Goal: Task Accomplishment & Management: Complete application form

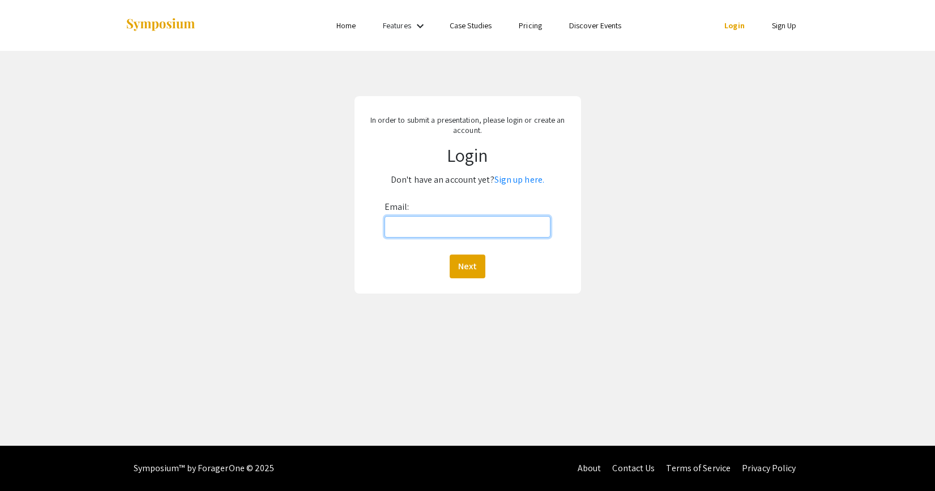
click at [464, 224] on input "Email:" at bounding box center [467, 227] width 166 height 22
click at [532, 181] on link "Sign up here." at bounding box center [519, 180] width 50 height 12
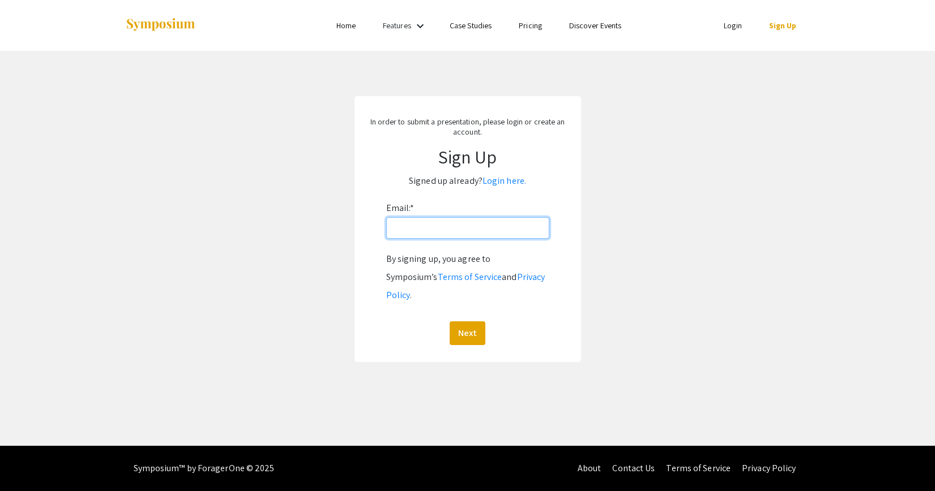
click at [487, 226] on input "Email: *" at bounding box center [467, 228] width 163 height 22
type input "[PERSON_NAME][EMAIL_ADDRESS][DOMAIN_NAME]"
click at [467, 322] on button "Next" at bounding box center [468, 334] width 36 height 24
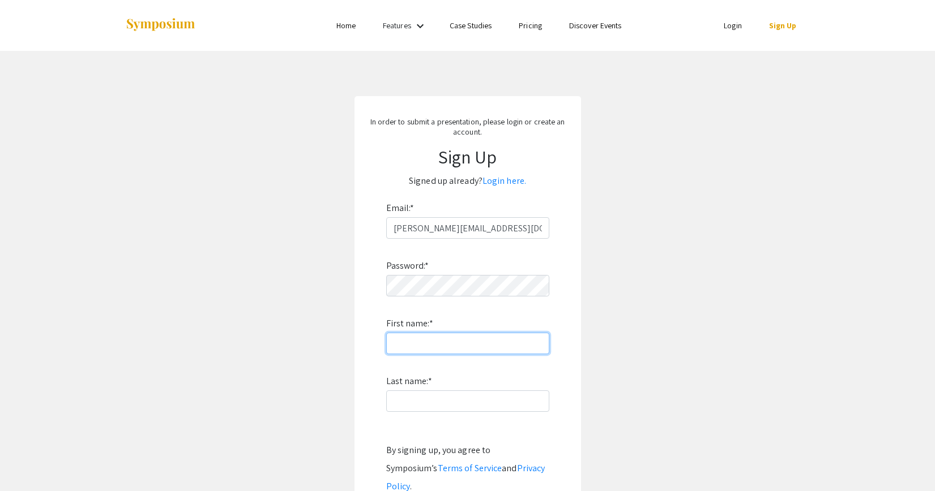
click at [455, 344] on input "First name: *" at bounding box center [467, 344] width 163 height 22
type input "[PERSON_NAME]"
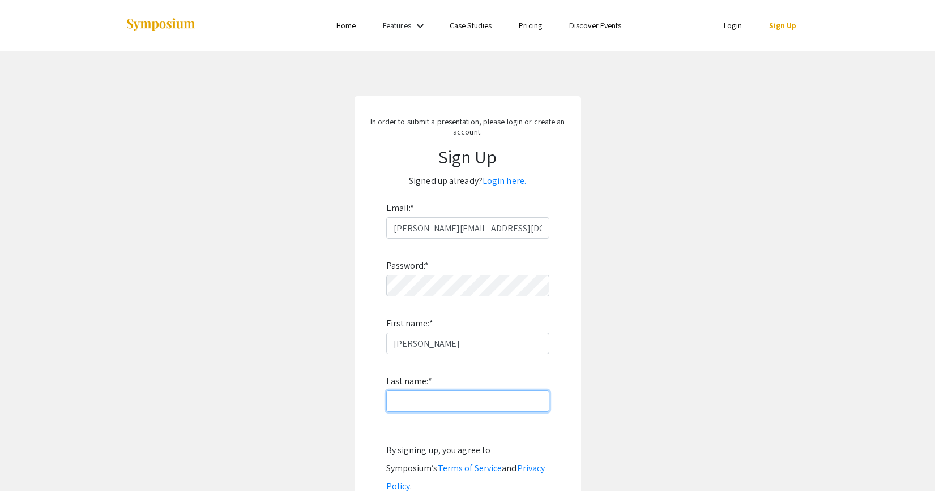
type input "[PERSON_NAME]"
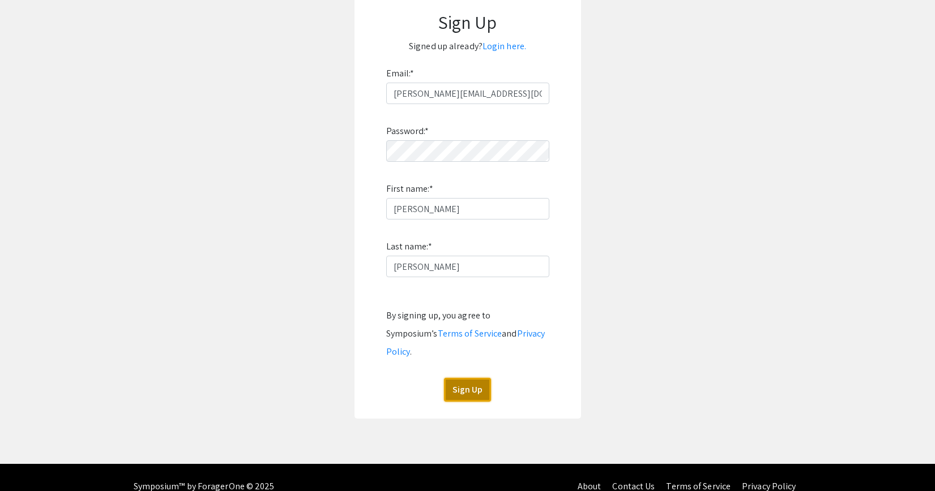
click at [470, 380] on button "Sign Up" at bounding box center [467, 390] width 47 height 24
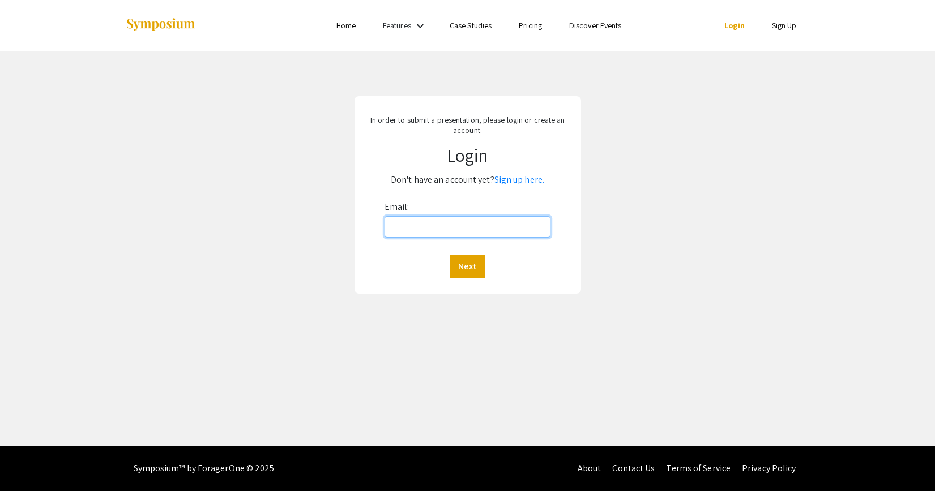
click at [437, 224] on input "Email:" at bounding box center [467, 227] width 166 height 22
type input "[PERSON_NAME][EMAIL_ADDRESS][DOMAIN_NAME]"
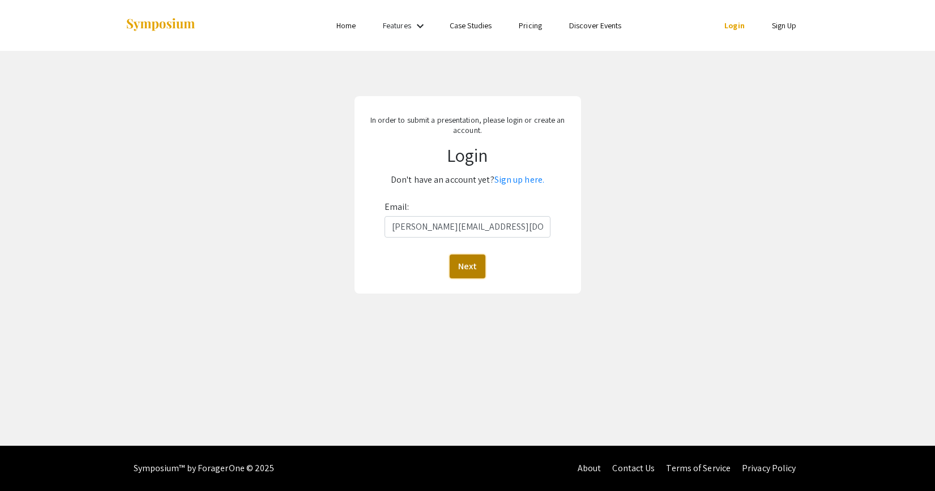
click at [466, 267] on button "Next" at bounding box center [468, 267] width 36 height 24
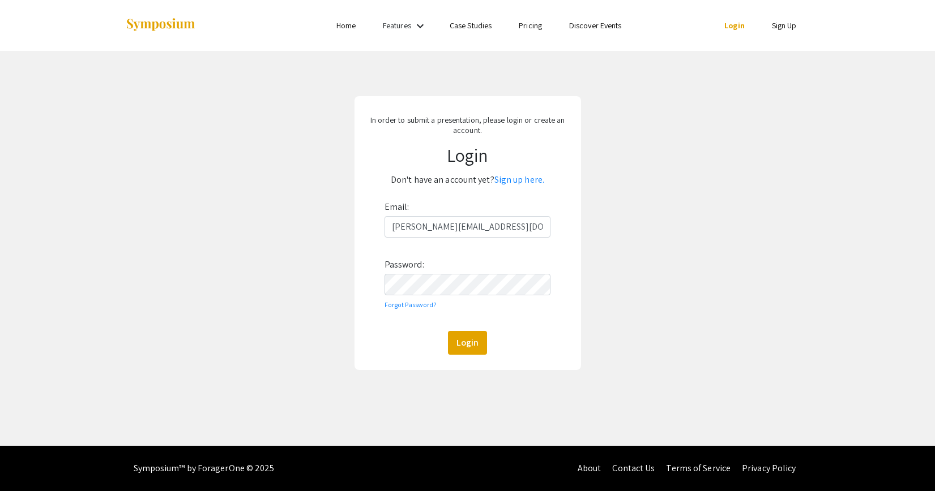
click at [467, 328] on div "Email: [PERSON_NAME][EMAIL_ADDRESS][DOMAIN_NAME] Password: Forgot Password? Log…" at bounding box center [467, 276] width 166 height 157
click at [465, 339] on button "Login" at bounding box center [467, 343] width 39 height 24
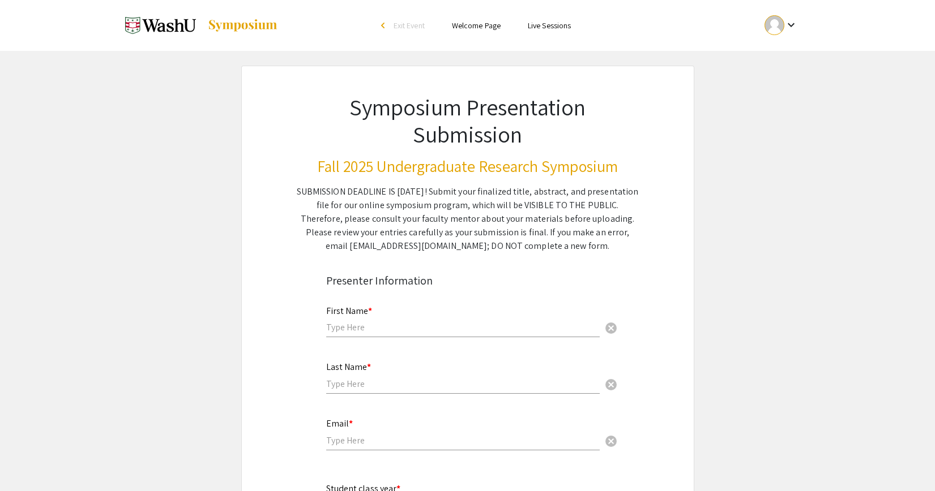
click at [465, 339] on div "First Name * cancel" at bounding box center [462, 322] width 273 height 54
click at [456, 336] on div "First Name * cancel" at bounding box center [462, 316] width 273 height 43
type input "m"
type input "[PERSON_NAME]"
click at [420, 363] on div "Last Name * cancel" at bounding box center [462, 372] width 273 height 43
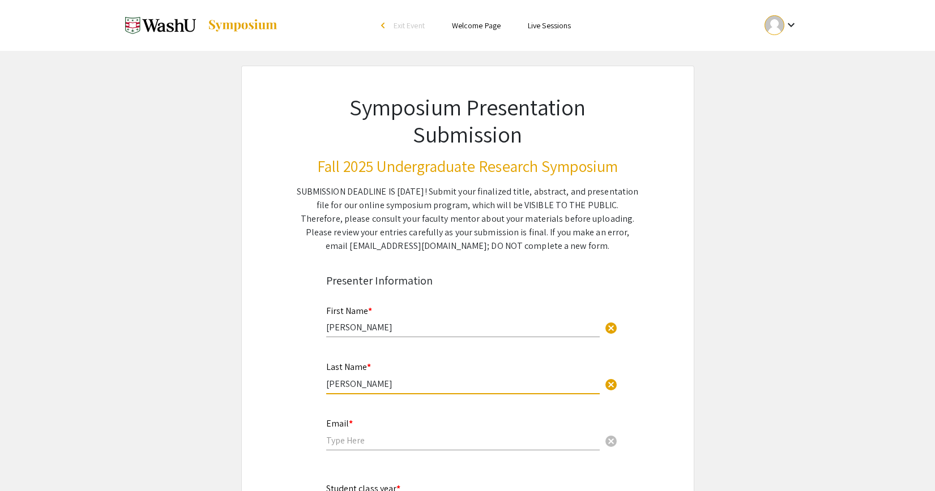
type input "[PERSON_NAME]"
click at [378, 440] on input "email" at bounding box center [462, 441] width 273 height 12
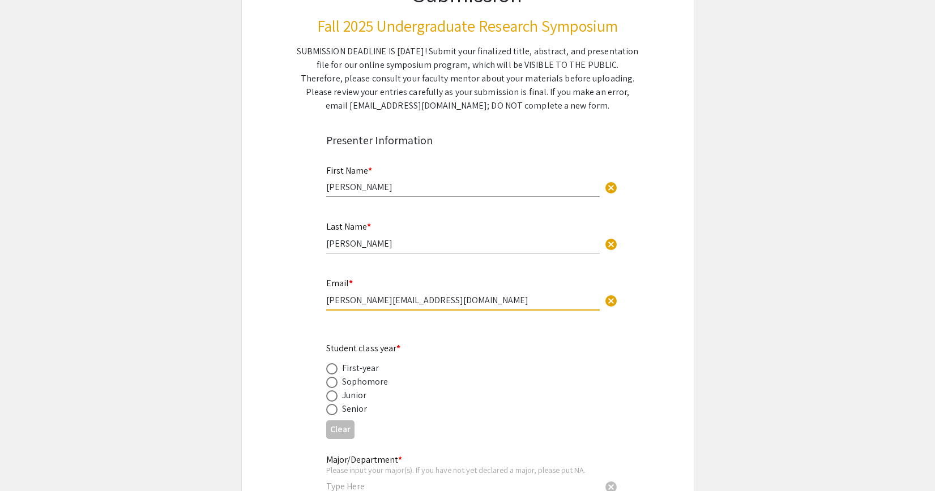
scroll to position [279, 0]
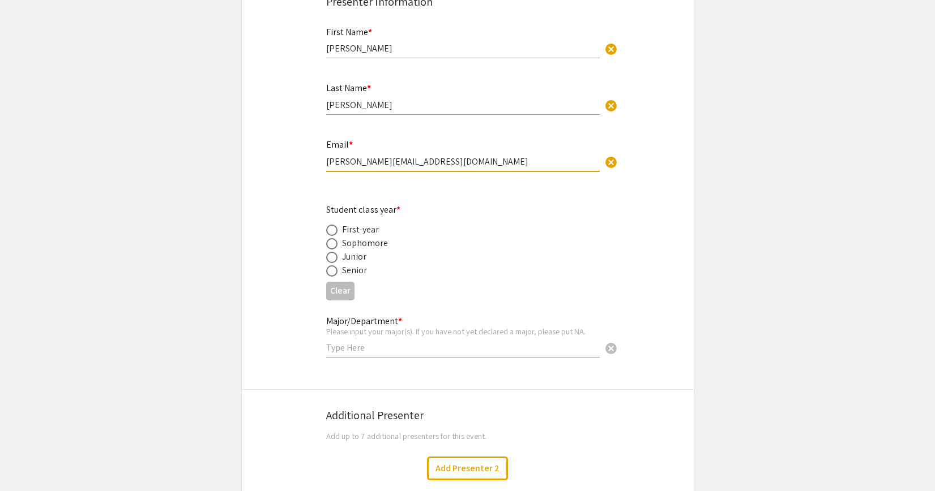
type input "[PERSON_NAME][EMAIL_ADDRESS][DOMAIN_NAME]"
click at [337, 260] on label at bounding box center [334, 257] width 16 height 11
click at [337, 260] on input "radio" at bounding box center [331, 257] width 11 height 11
radio input "true"
click at [340, 333] on div "Please input your major(s). If you have not yet declared a major, please put NA." at bounding box center [462, 332] width 273 height 10
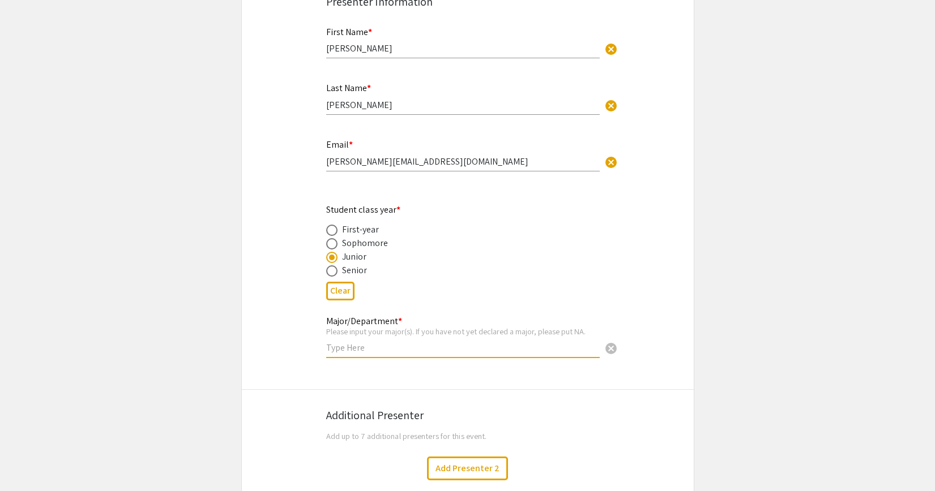
click at [340, 348] on input "text" at bounding box center [462, 348] width 273 height 12
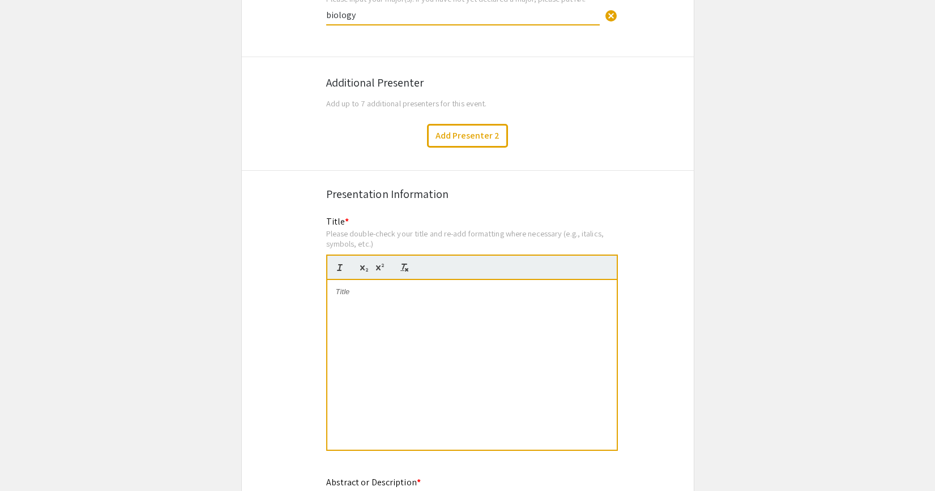
scroll to position [643, 0]
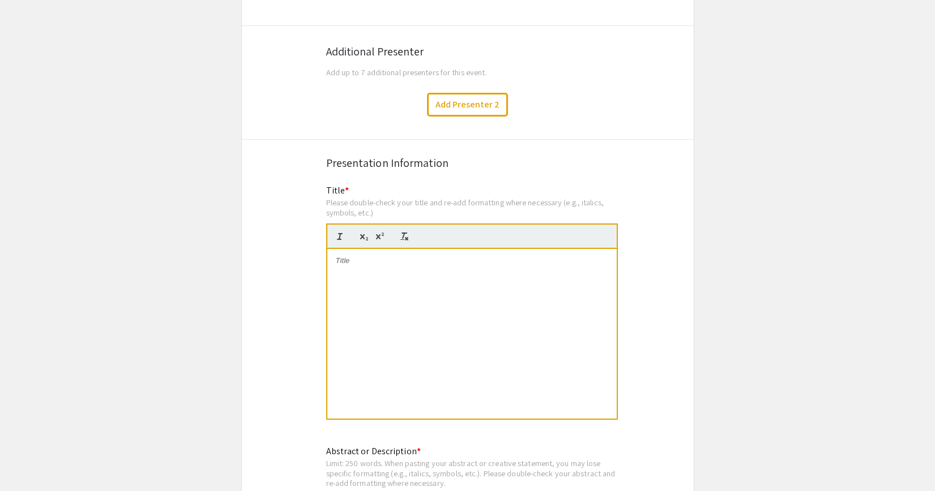
type input "biology"
click at [398, 328] on div at bounding box center [471, 334] width 289 height 170
click at [445, 271] on div at bounding box center [471, 334] width 289 height 170
click at [380, 265] on p "Inducing Activation of NK Cells to Target" at bounding box center [472, 261] width 272 height 10
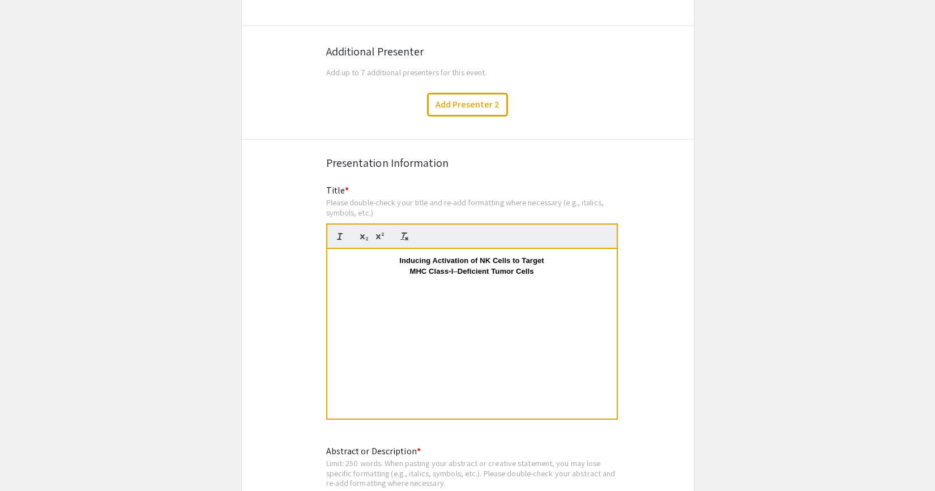
click at [418, 286] on p at bounding box center [472, 282] width 272 height 10
drag, startPoint x: 397, startPoint y: 261, endPoint x: 520, endPoint y: 282, distance: 124.1
click at [520, 282] on div "Inducing Activation of NK Cells to Target MHC Class-I – Deficient Tumor Cells" at bounding box center [471, 334] width 289 height 170
click at [520, 282] on p at bounding box center [472, 282] width 272 height 10
click at [397, 260] on p "Inducing Activation of NK Cells to Target" at bounding box center [472, 261] width 272 height 10
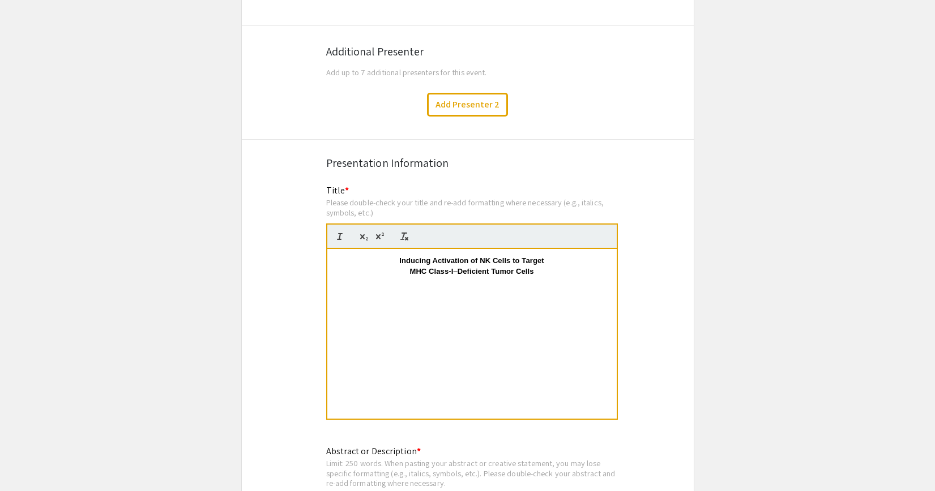
click at [415, 270] on strong "MHC Class-I" at bounding box center [431, 271] width 44 height 8
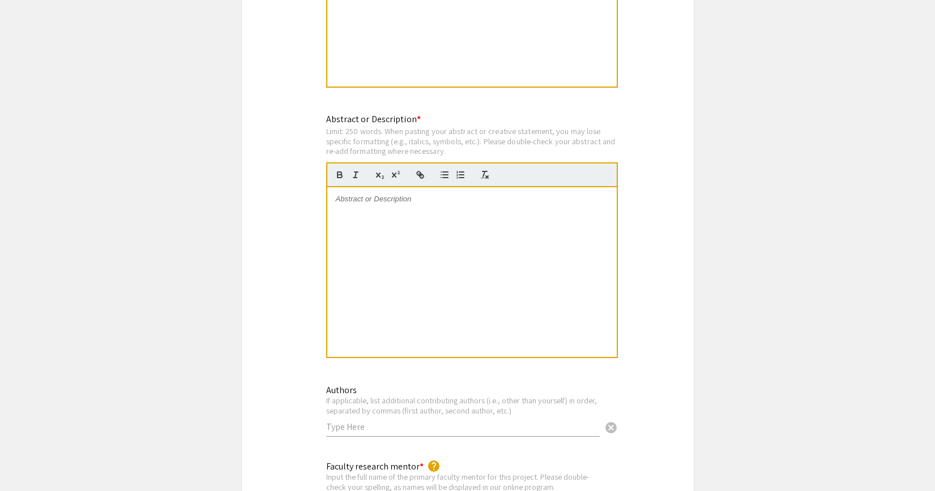
click at [415, 273] on div at bounding box center [471, 272] width 289 height 170
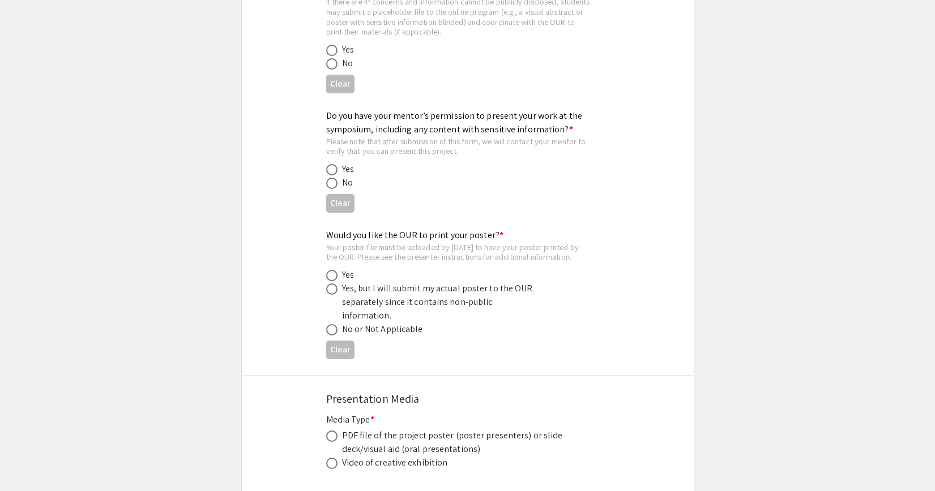
scroll to position [3018, 0]
click at [338, 270] on label at bounding box center [334, 275] width 16 height 11
click at [337, 270] on input "radio" at bounding box center [331, 275] width 11 height 11
radio input "true"
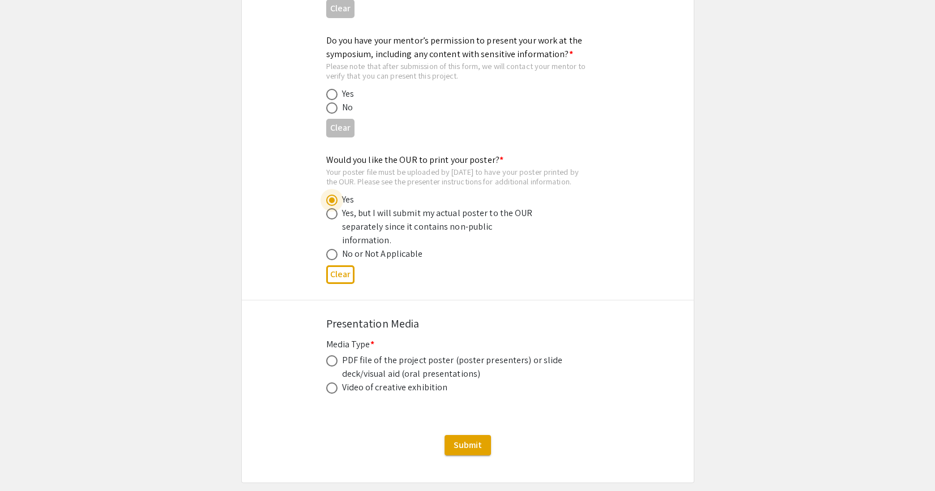
scroll to position [3109, 0]
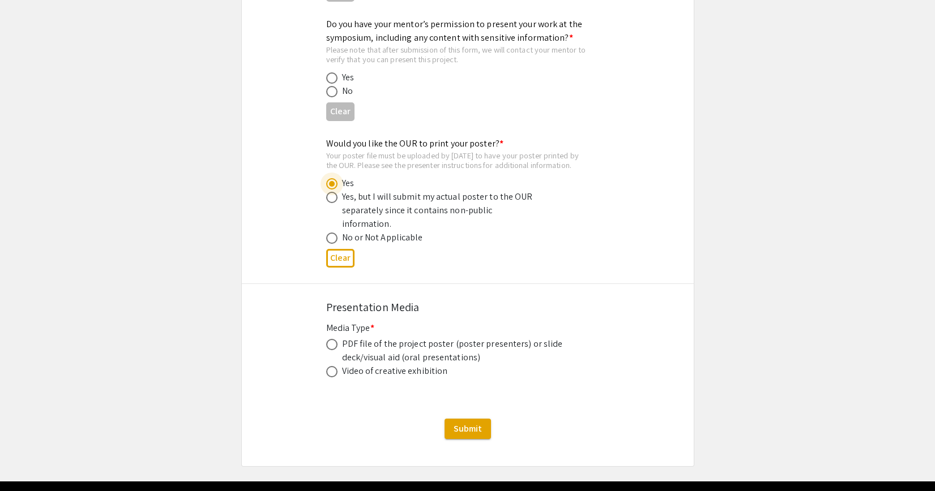
click at [329, 339] on span at bounding box center [331, 344] width 11 height 11
click at [329, 339] on input "radio" at bounding box center [331, 344] width 11 height 11
radio input "true"
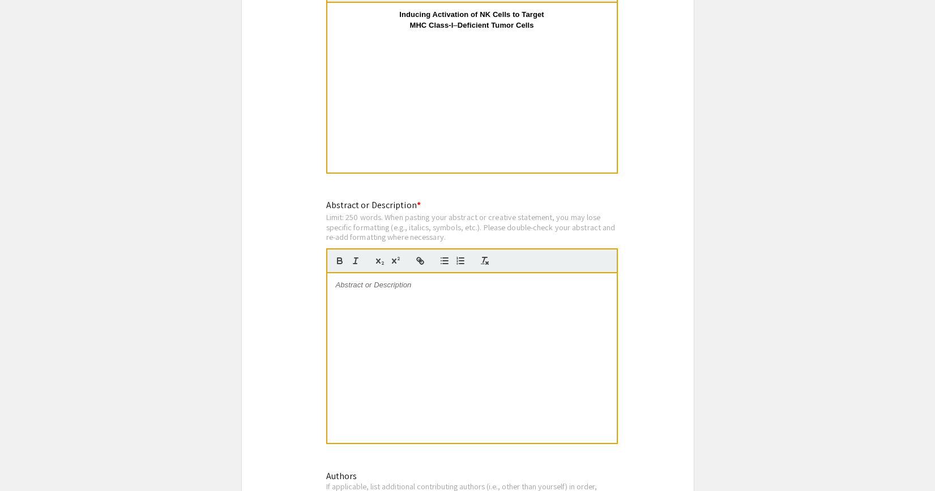
scroll to position [891, 0]
click at [382, 327] on div at bounding box center [471, 357] width 289 height 170
click at [382, 319] on div at bounding box center [471, 357] width 289 height 170
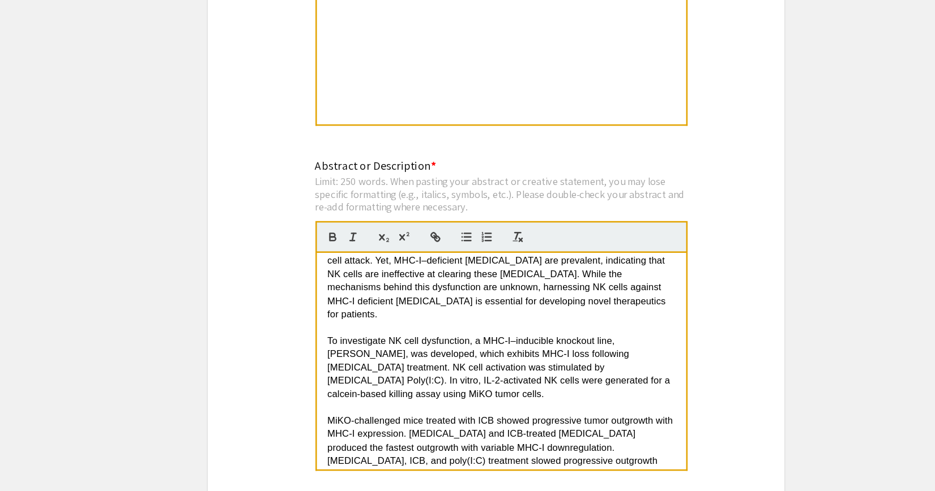
scroll to position [36, 0]
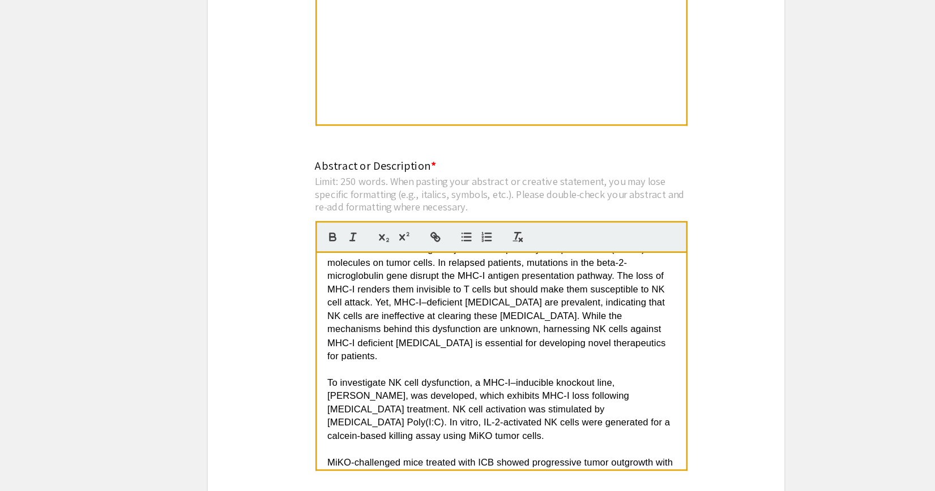
click at [536, 302] on span "Immune checkpoint blockade (ICBs) enables sustained remission in [MEDICAL_DATA]…" at bounding box center [469, 300] width 267 height 113
copy span "–"
click at [383, 335] on span "Immune checkpoint blockade (ICBs) enables sustained remission in [MEDICAL_DATA]…" at bounding box center [469, 300] width 267 height 113
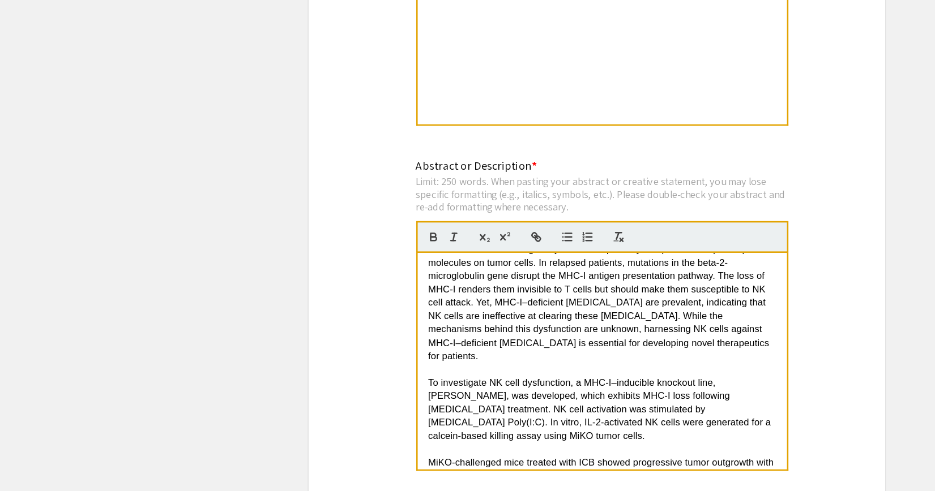
click at [445, 375] on span "To investigate NK cell dysfunction, a MHC-I–inducible knockout line, [PERSON_NA…" at bounding box center [471, 395] width 271 height 50
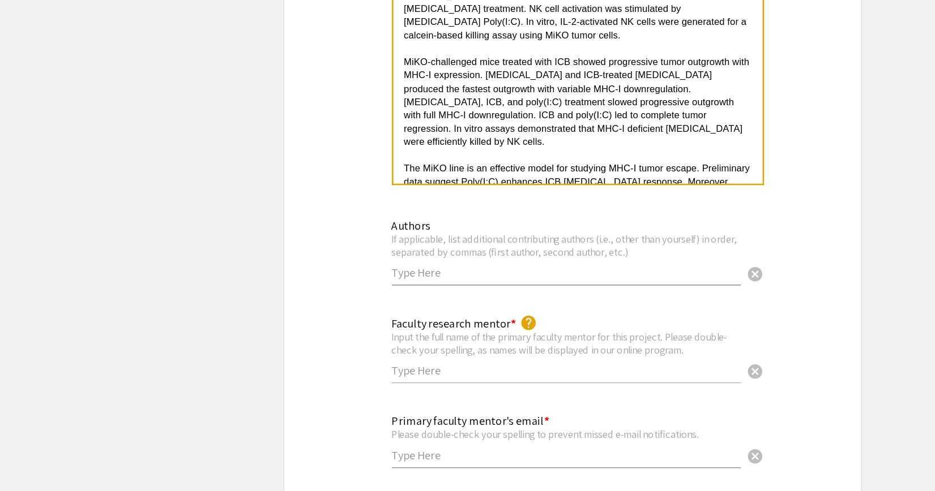
scroll to position [1107, 0]
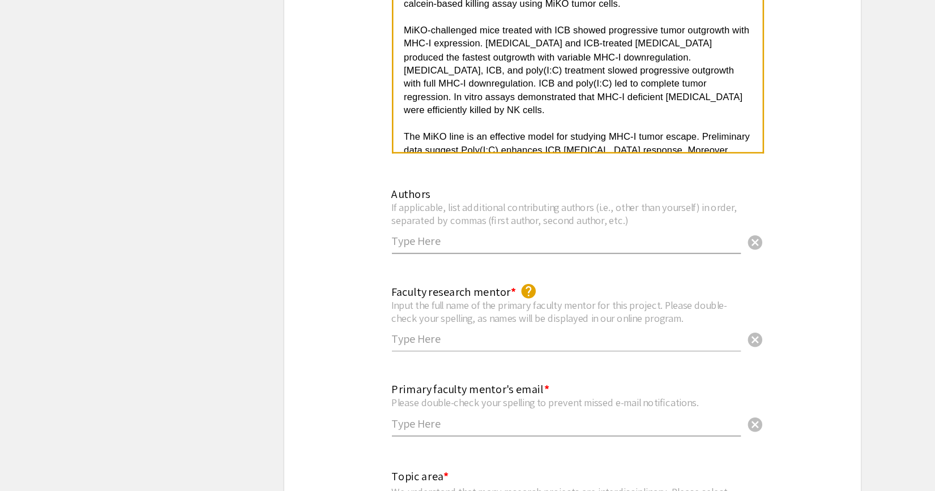
click at [521, 296] on input "text" at bounding box center [462, 295] width 273 height 12
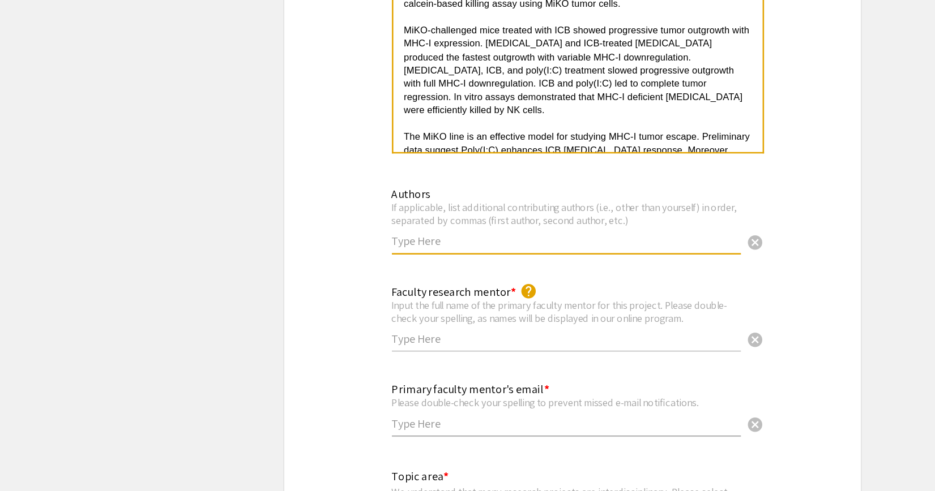
paste input "[PERSON_NAME], [PERSON_NAME], [PERSON_NAME], [PERSON_NAME], [PERSON_NAME], [PER…"
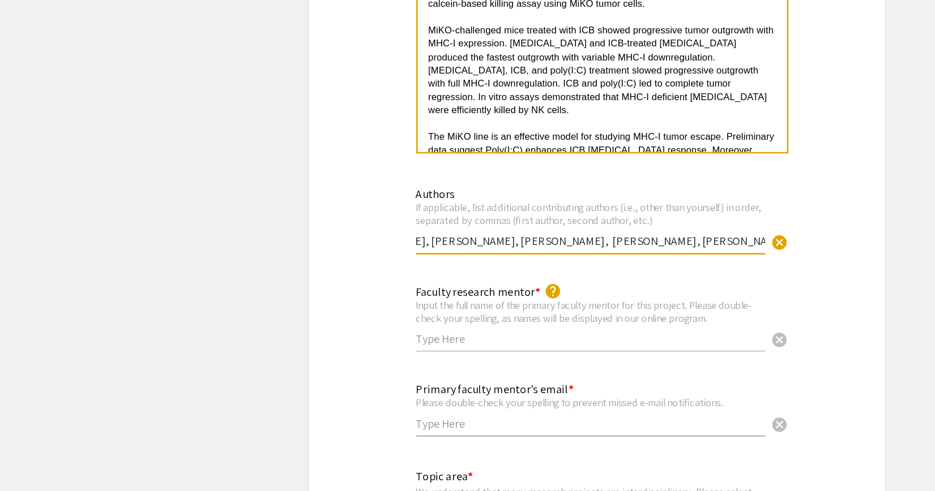
scroll to position [0, 0]
drag, startPoint x: 403, startPoint y: 298, endPoint x: 237, endPoint y: 305, distance: 166.6
click at [363, 296] on input "[PERSON_NAME], [PERSON_NAME], [PERSON_NAME], [PERSON_NAME], [PERSON_NAME], [PER…" at bounding box center [462, 295] width 273 height 12
click at [328, 299] on input "[PERSON_NAME], [PERSON_NAME], [PERSON_NAME], [PERSON_NAME], [PERSON_NAME], [PER…" at bounding box center [462, 295] width 273 height 12
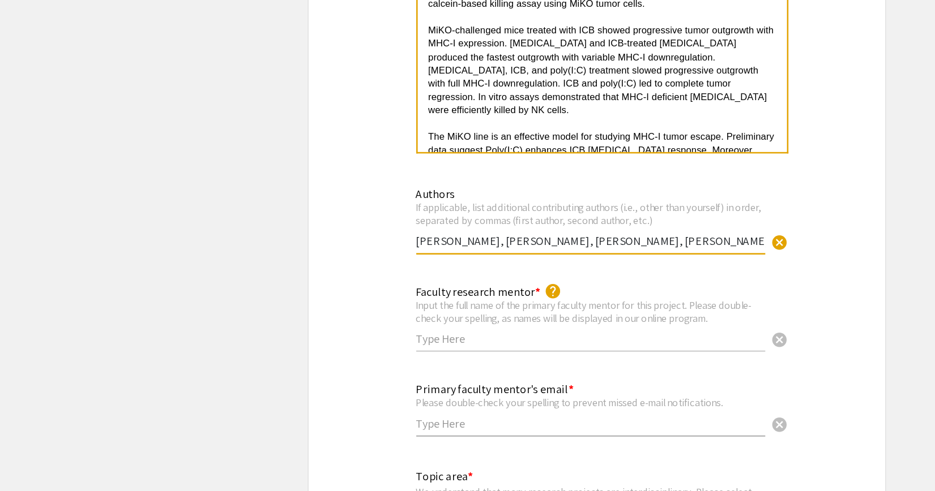
type input "[PERSON_NAME], [PERSON_NAME], [PERSON_NAME], [PERSON_NAME], [PERSON_NAME], [PER…"
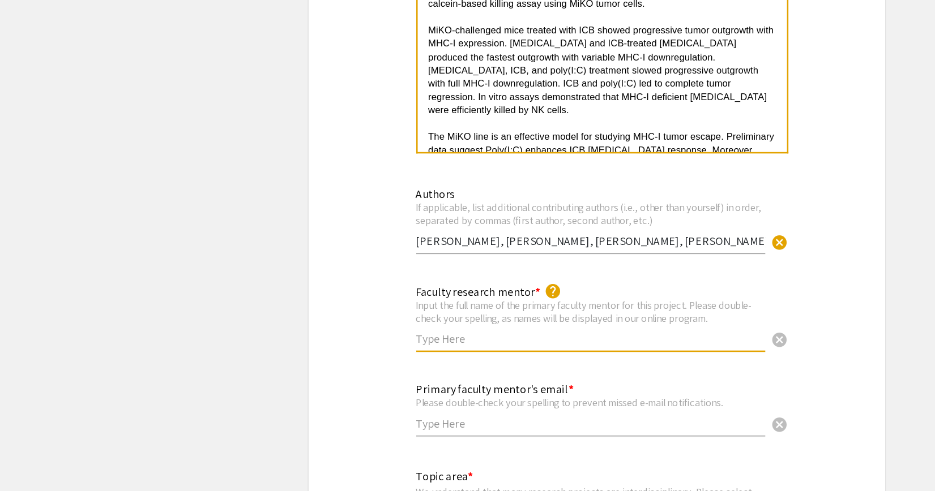
click at [359, 378] on input "text" at bounding box center [462, 372] width 273 height 12
type input "[PERSON_NAME]"
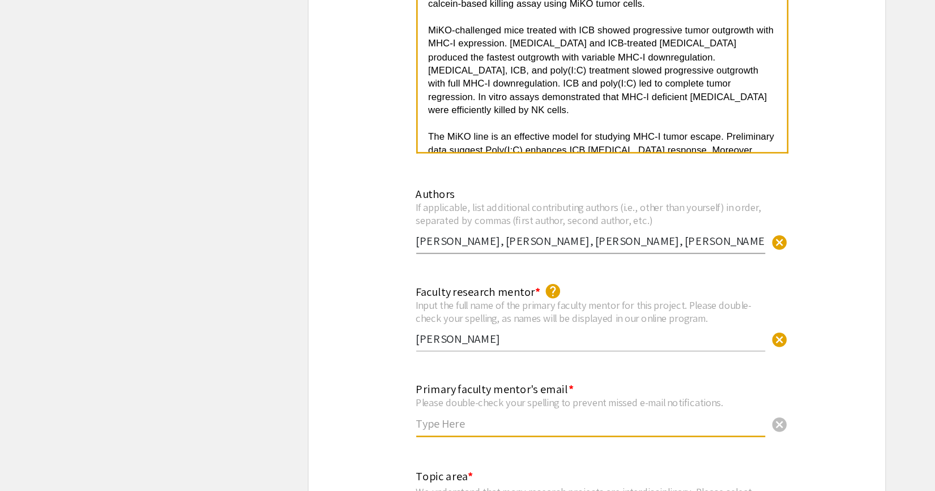
click at [360, 444] on input "text" at bounding box center [462, 439] width 273 height 12
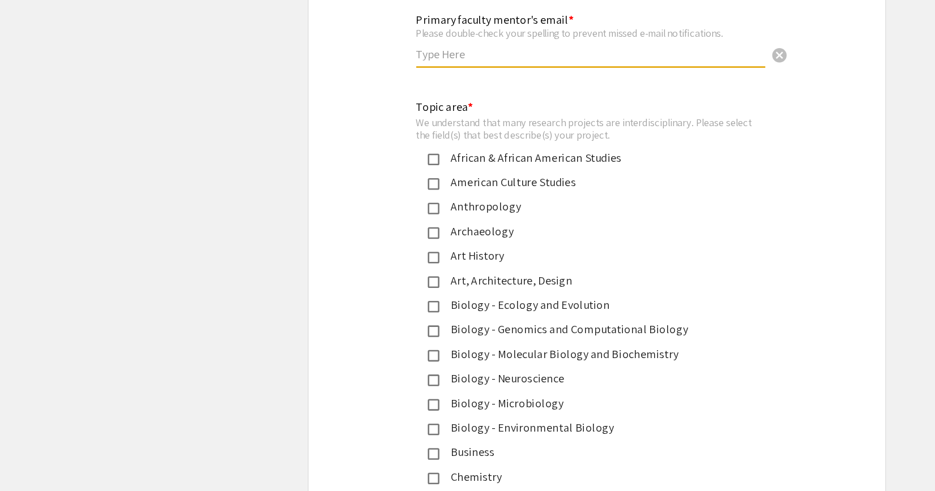
scroll to position [1411, 0]
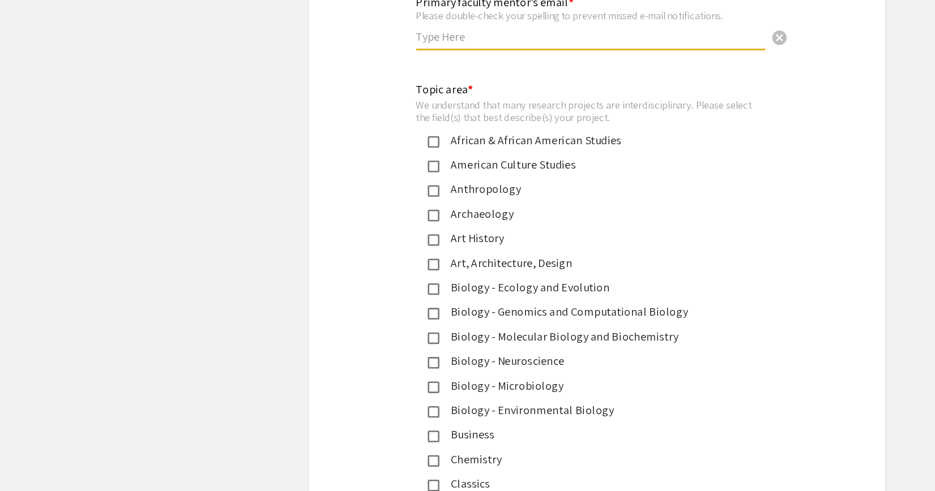
click at [390, 373] on div "Biology - Molecular Biology and Biochemistry" at bounding box center [463, 370] width 238 height 14
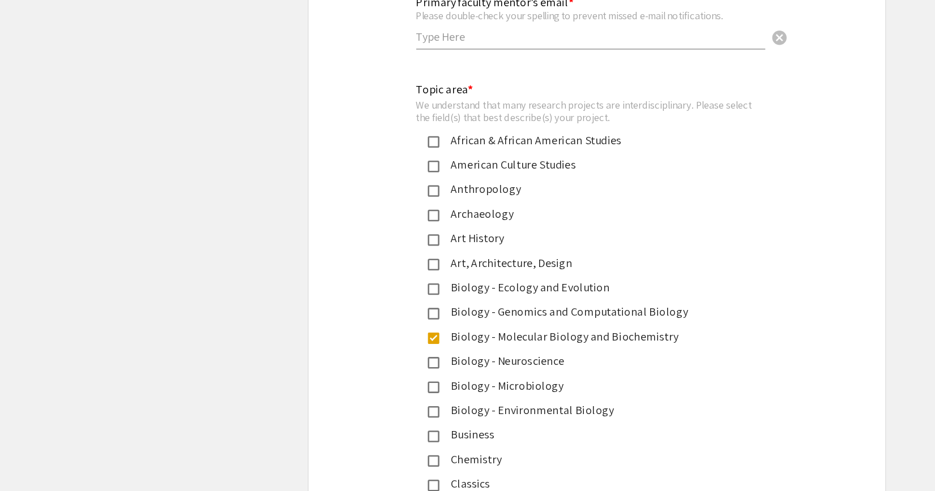
click at [388, 376] on div "Biology - Molecular Biology and Biochemistry" at bounding box center [463, 370] width 238 height 14
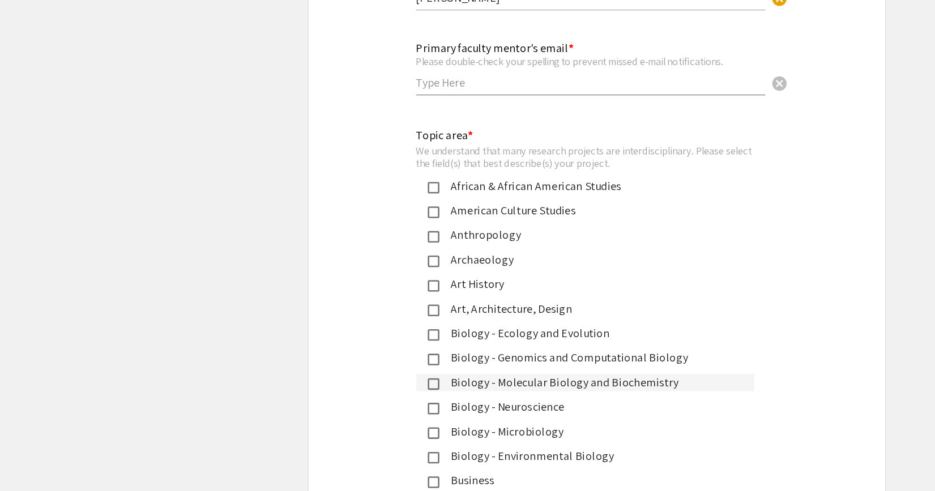
scroll to position [1413, 0]
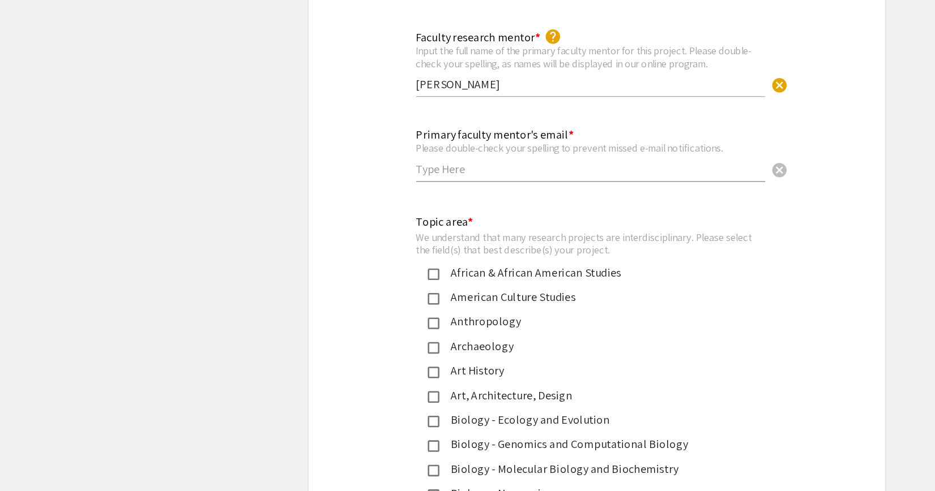
click at [365, 139] on input "text" at bounding box center [462, 133] width 273 height 12
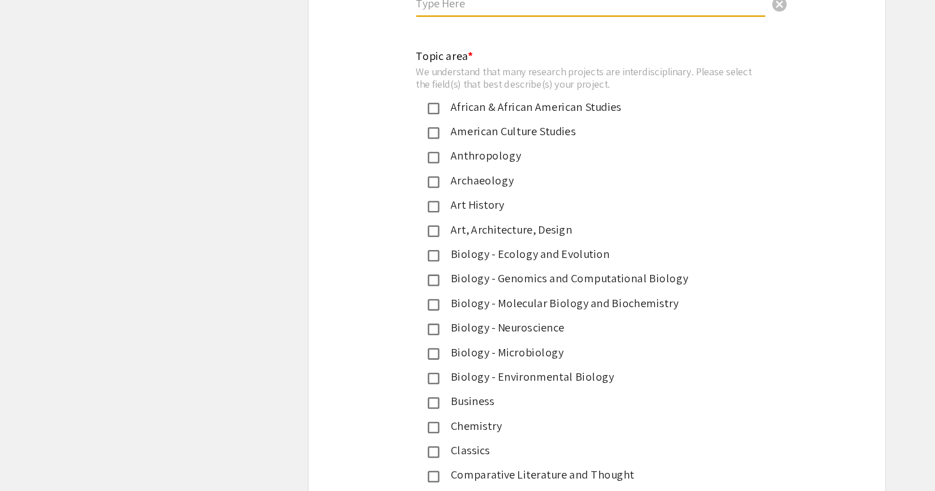
scroll to position [1427, 0]
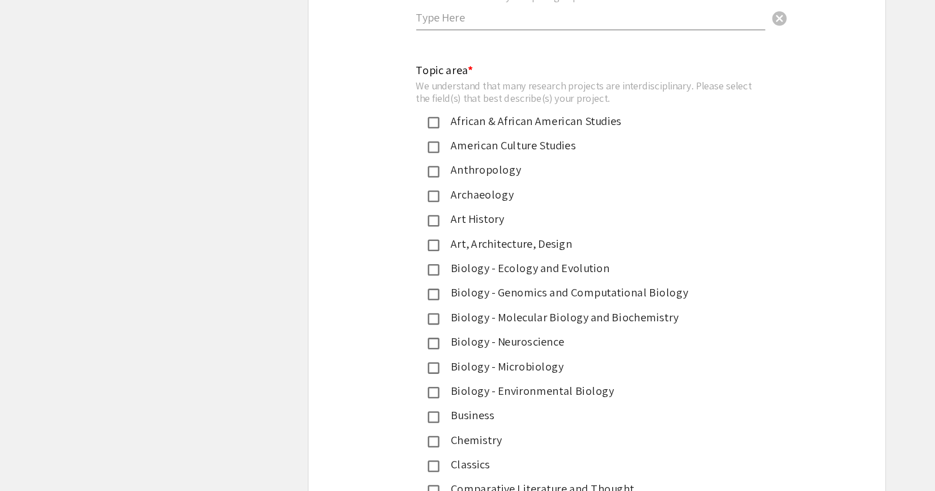
click at [501, 359] on div "Biology - Molecular Biology and Biochemistry" at bounding box center [463, 354] width 238 height 14
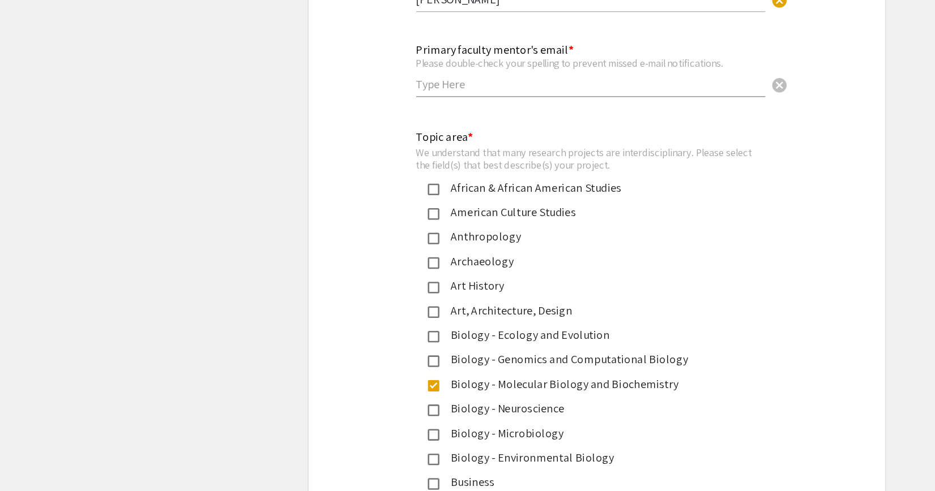
scroll to position [1398, 0]
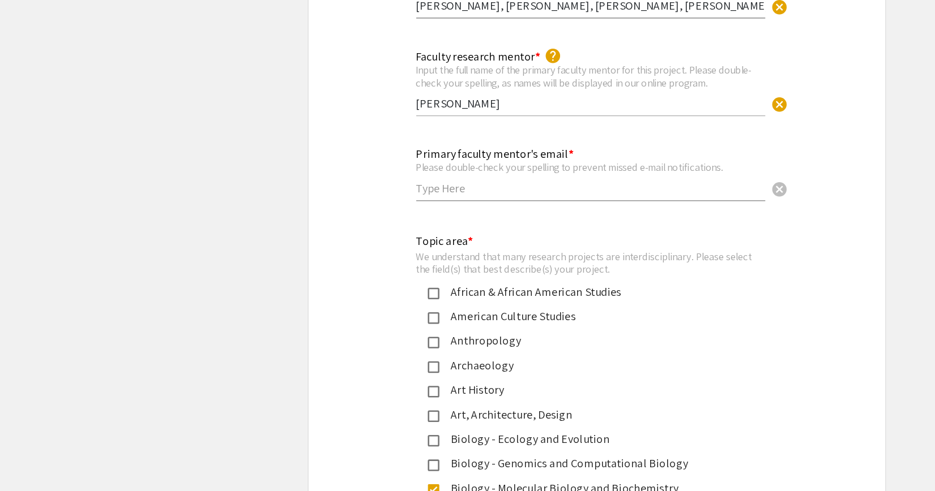
click at [389, 144] on input "text" at bounding box center [462, 148] width 273 height 12
paste input ""[PERSON_NAME]" <[EMAIL_ADDRESS][DOMAIN_NAME]>"
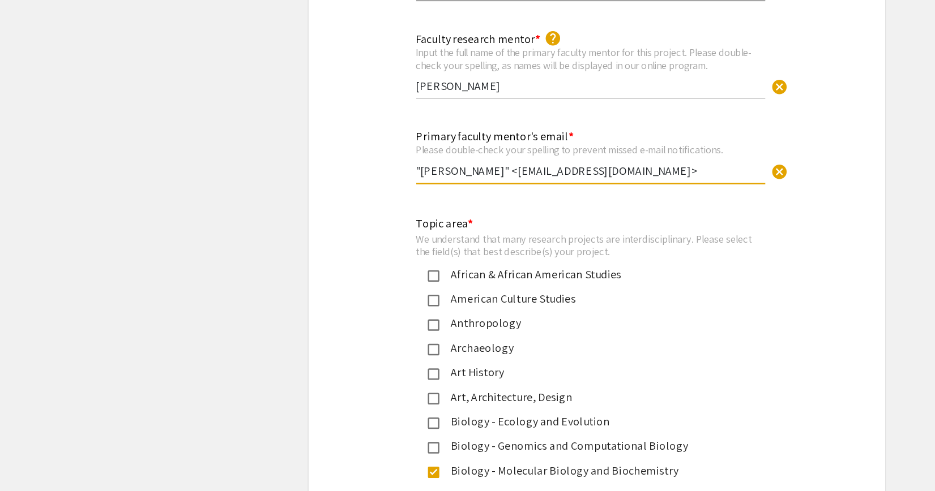
drag, startPoint x: 395, startPoint y: 151, endPoint x: 281, endPoint y: 151, distance: 113.2
click at [281, 151] on div "Primary faculty mentor's email * Please double-check your spelling to prevent m…" at bounding box center [468, 142] width 452 height 57
click at [466, 136] on div "Please double-check your spelling to prevent missed e-mail notifications." at bounding box center [462, 131] width 273 height 10
click at [461, 147] on input "[EMAIL_ADDRESS][DOMAIN_NAME]>" at bounding box center [462, 148] width 273 height 12
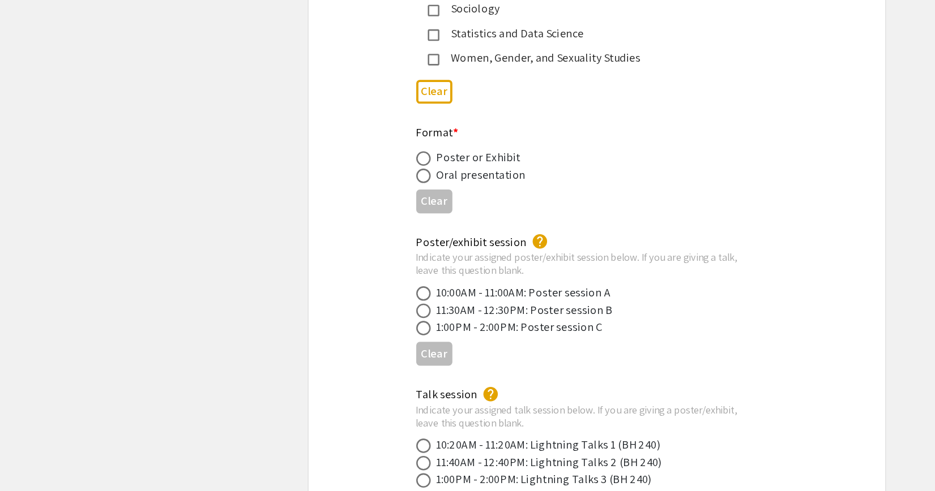
scroll to position [2381, 0]
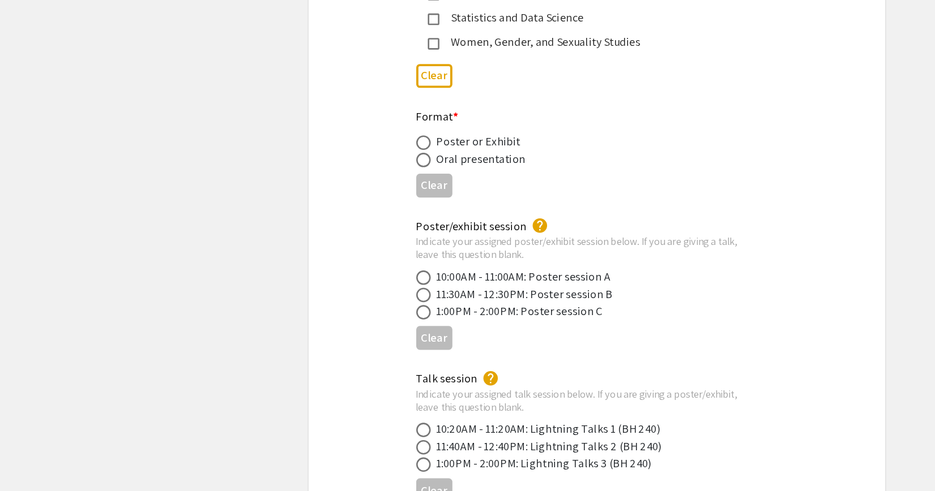
type input "[EMAIL_ADDRESS][DOMAIN_NAME]"
click at [331, 212] on span at bounding box center [331, 217] width 11 height 11
click at [331, 212] on input "radio" at bounding box center [331, 217] width 11 height 11
radio input "true"
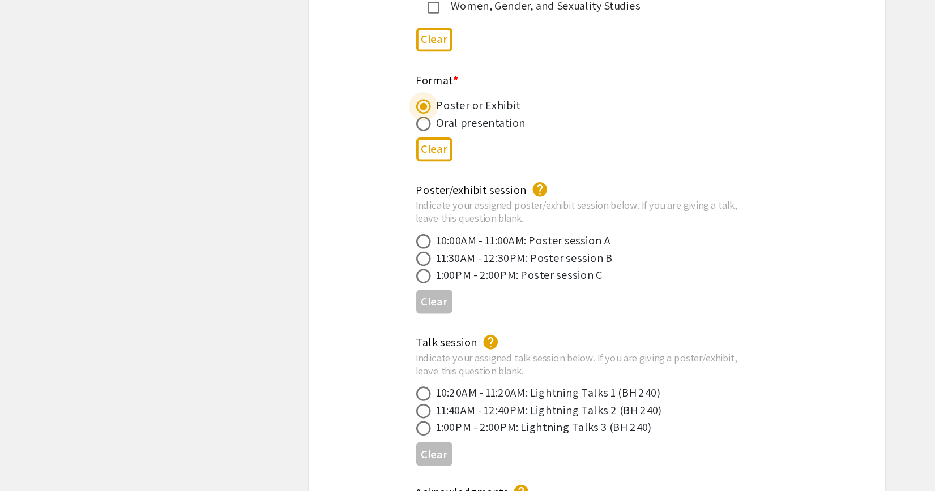
scroll to position [2418, 0]
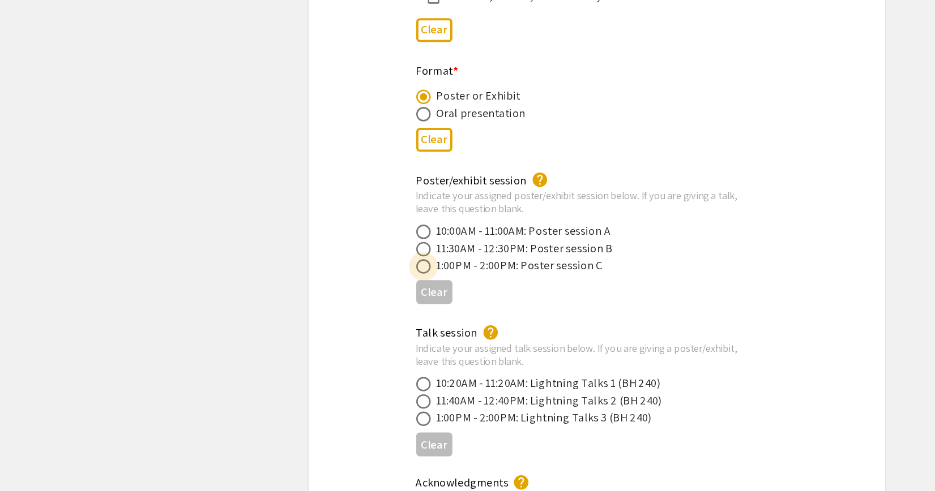
click at [331, 309] on span at bounding box center [331, 314] width 11 height 11
click at [331, 309] on input "radio" at bounding box center [331, 314] width 11 height 11
radio input "true"
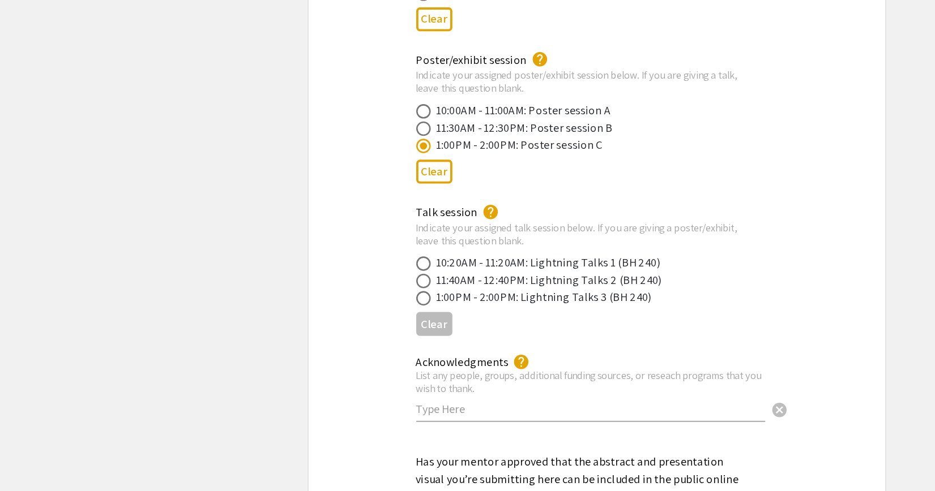
scroll to position [2512, 0]
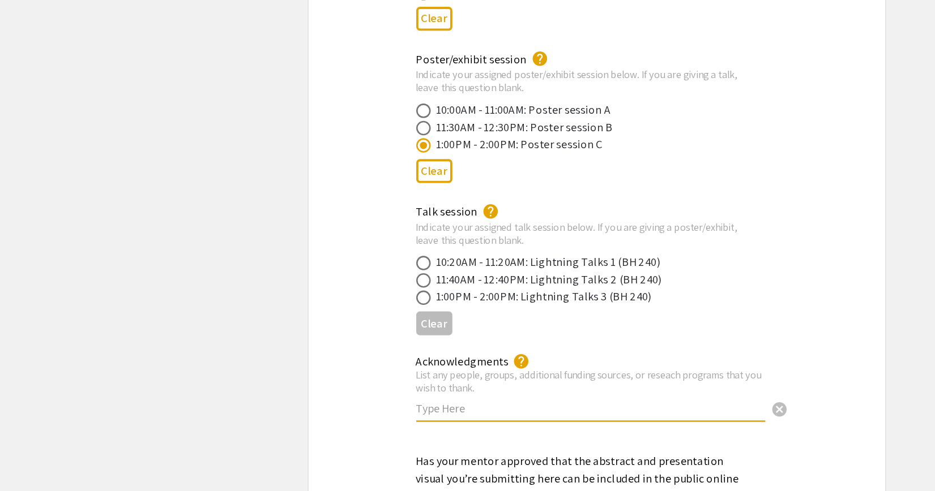
click at [361, 422] on input "text" at bounding box center [462, 427] width 273 height 12
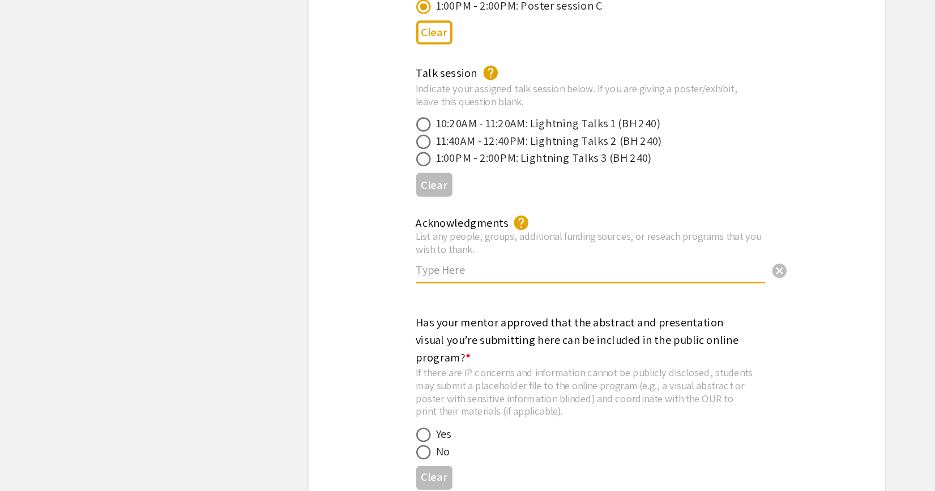
scroll to position [2621, 0]
paste input "This work was supported by the American [MEDICAL_DATA] Society Grant # IRG-21-1…"
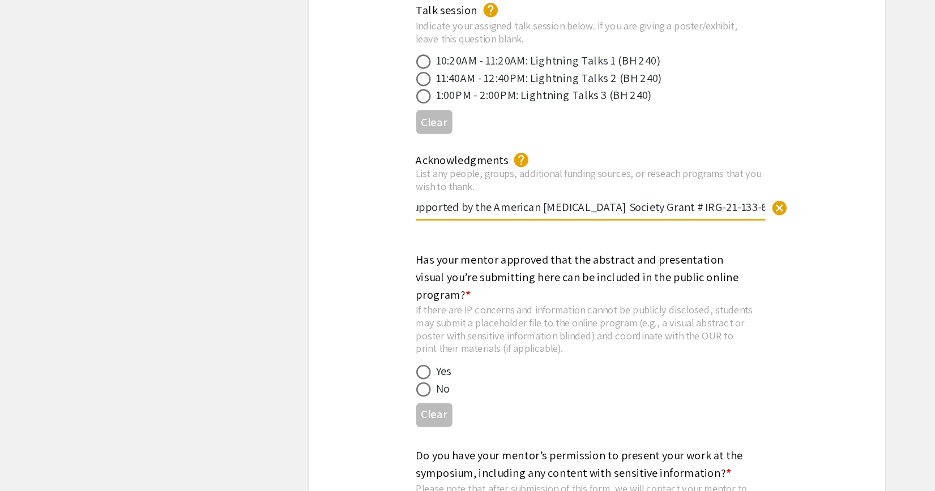
scroll to position [2691, 0]
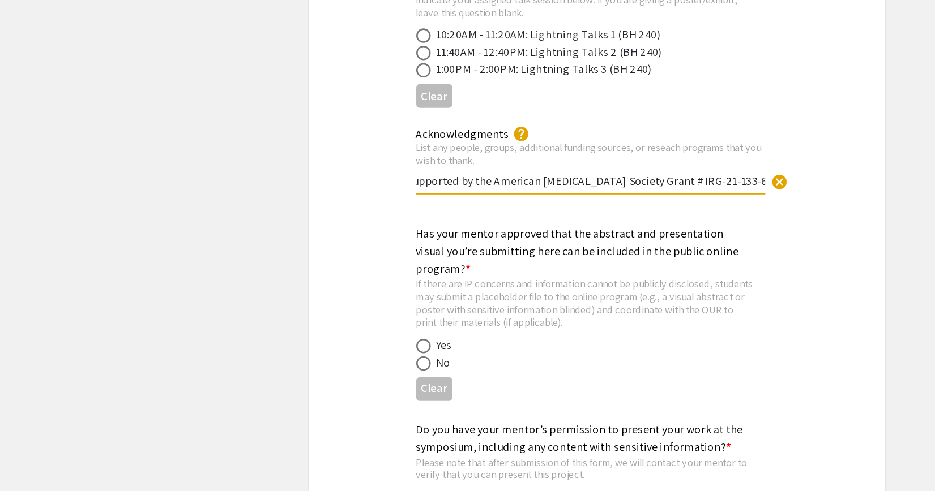
type input "This work was supported by the American [MEDICAL_DATA] Society Grant # IRG-21-1…"
click at [333, 373] on span at bounding box center [331, 377] width 11 height 11
click at [333, 373] on input "radio" at bounding box center [331, 377] width 11 height 11
radio input "true"
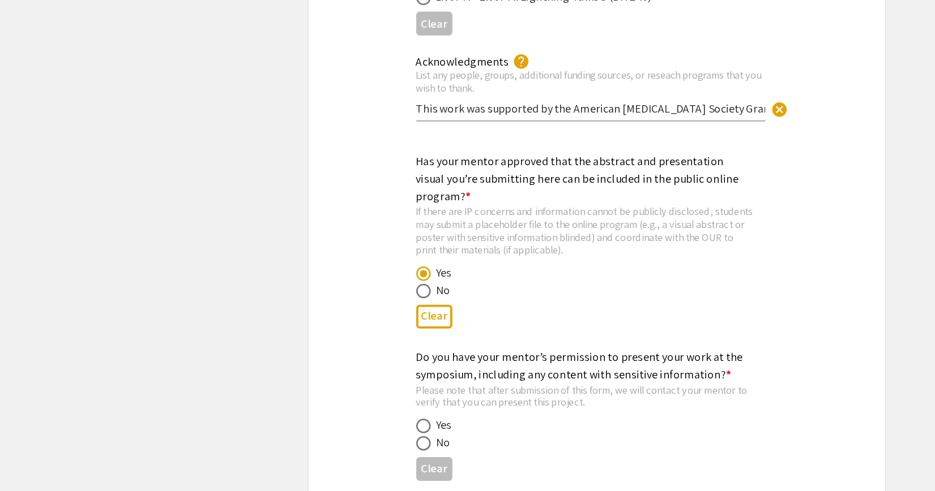
scroll to position [2779, 0]
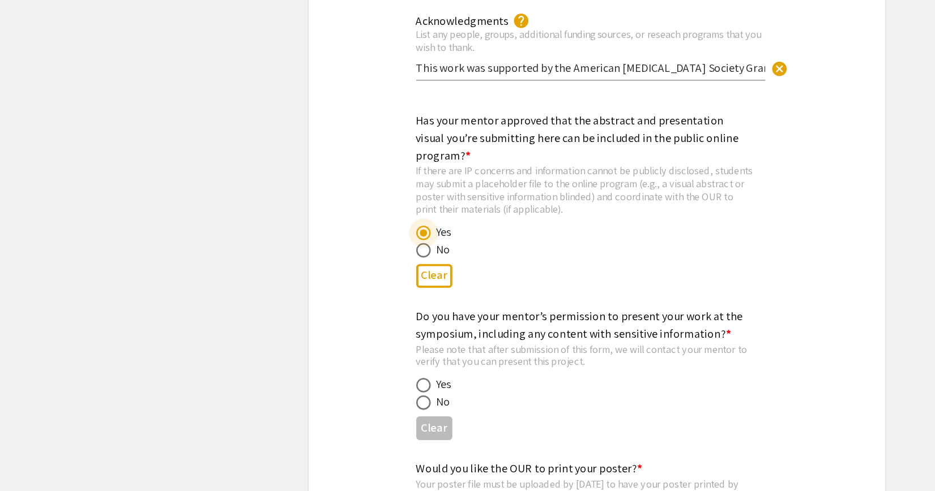
click at [332, 403] on span at bounding box center [331, 408] width 11 height 11
click at [332, 403] on input "radio" at bounding box center [331, 408] width 11 height 11
radio input "true"
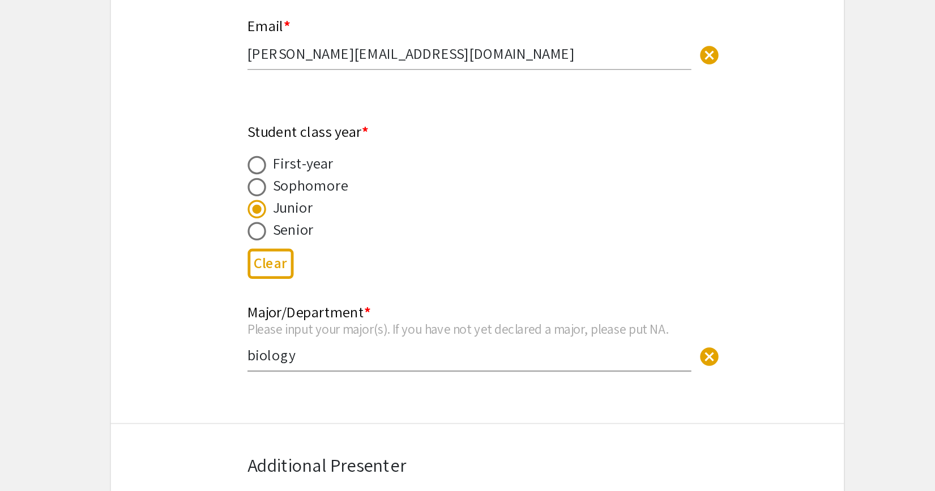
scroll to position [289, 0]
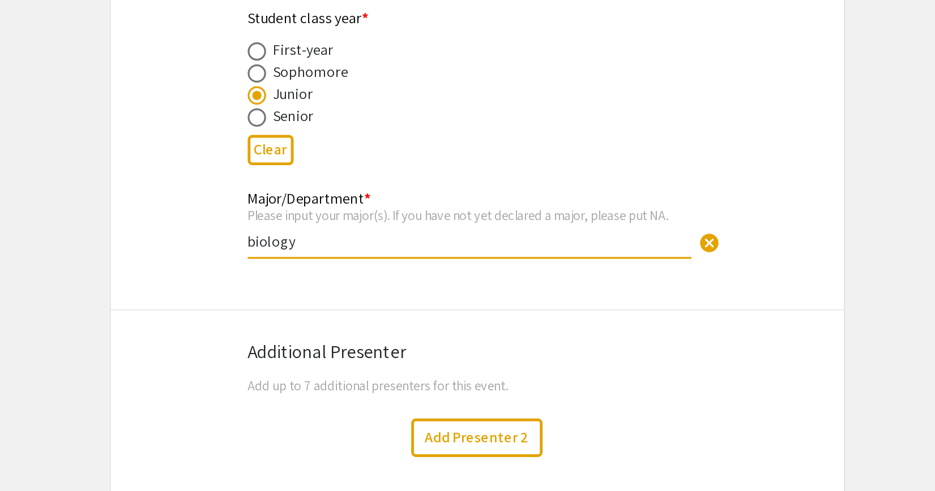
click at [404, 344] on input "biology" at bounding box center [462, 338] width 273 height 12
type input "b"
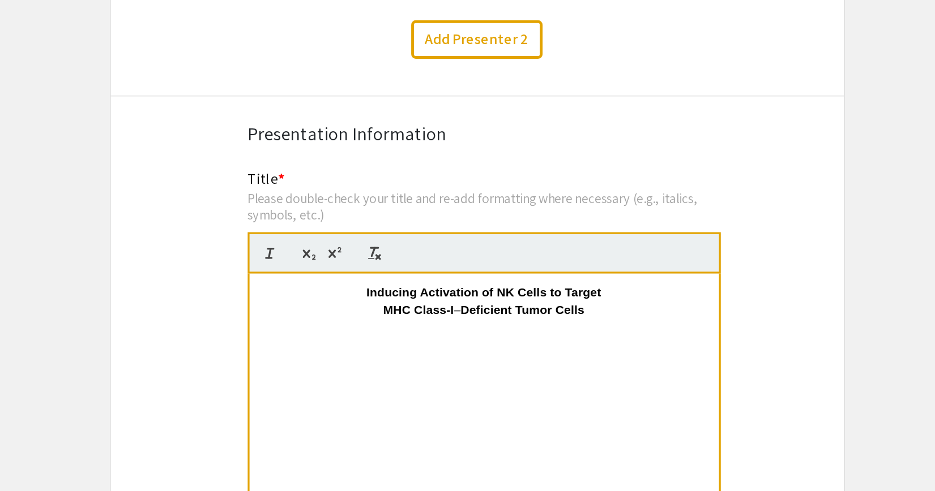
scroll to position [568, 0]
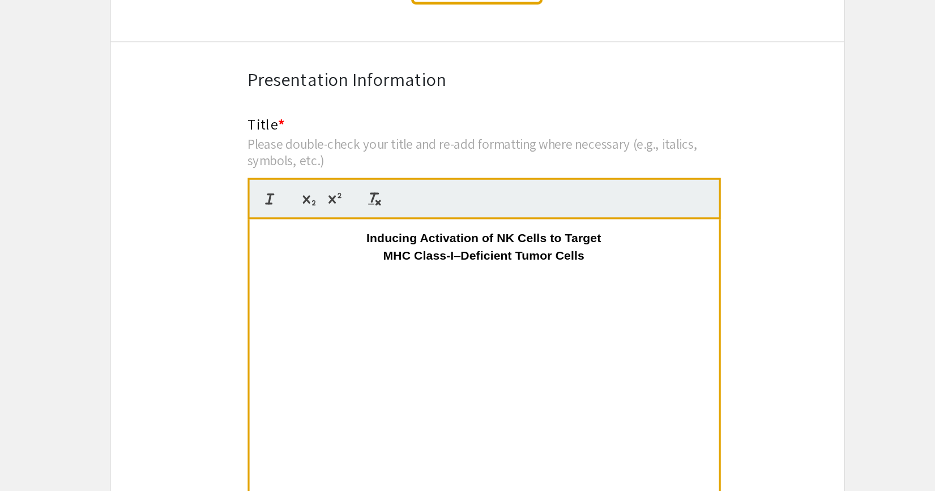
type input "Biology"
click at [392, 339] on p "Inducing Activation of NK Cells to Target" at bounding box center [472, 336] width 272 height 10
click at [514, 374] on div "Inducing Activation of NK Cells to Target MHC Class-I – Deficient Tumor Cells" at bounding box center [471, 409] width 289 height 170
click at [456, 349] on p "MHC Class-I – Deficient Tumor Cells" at bounding box center [472, 346] width 272 height 10
copy span "–"
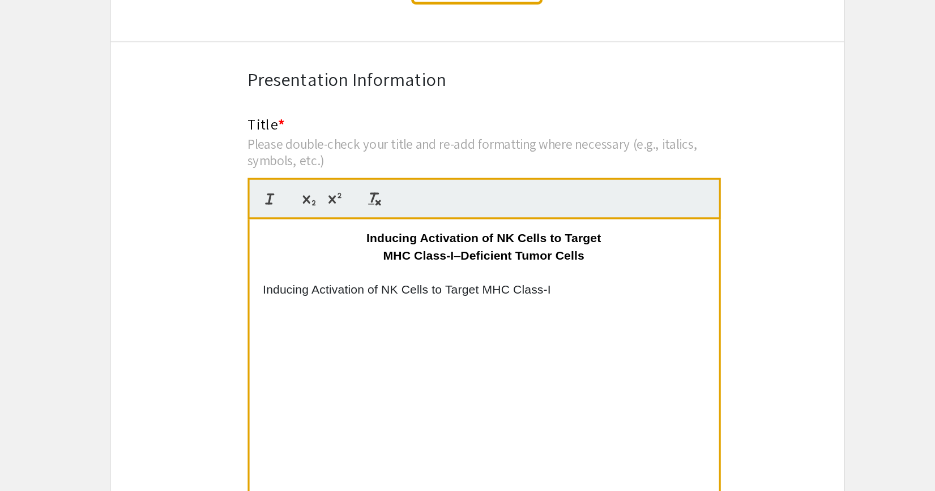
click at [524, 368] on p "Inducing Activation of NK Cells to Target MHC Class-I" at bounding box center [472, 367] width 272 height 10
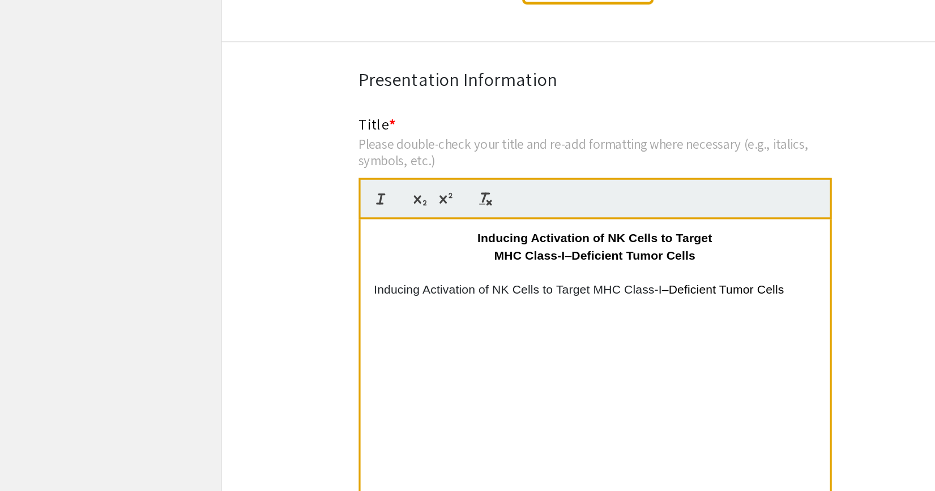
click at [506, 341] on p "Inducing Activation of NK Cells to Target" at bounding box center [472, 336] width 272 height 10
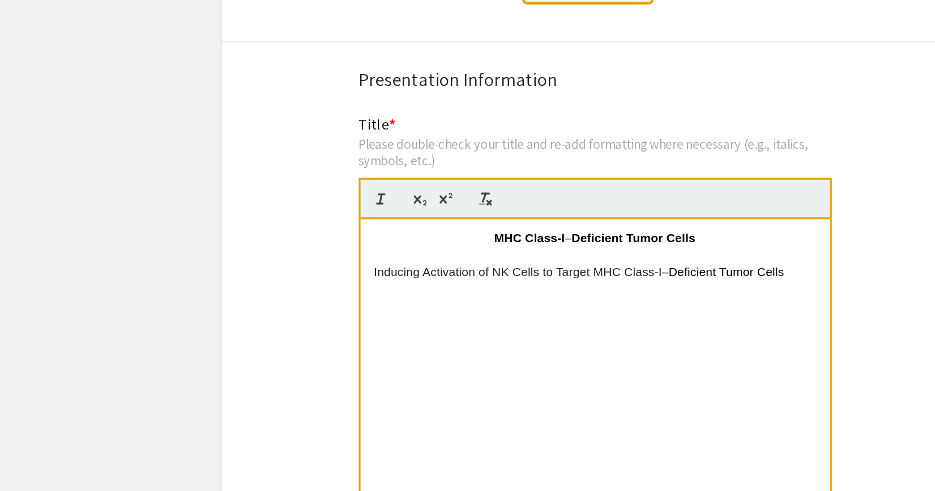
click at [506, 341] on p "MHC Class-I – Deficient Tumor Cells" at bounding box center [472, 336] width 272 height 10
drag, startPoint x: 544, startPoint y: 340, endPoint x: 292, endPoint y: 340, distance: 252.0
click at [335, 358] on div "Inducing Activation of NK Cells to Target MHC Class-I –Deficient Tumor Cells" at bounding box center [471, 409] width 289 height 170
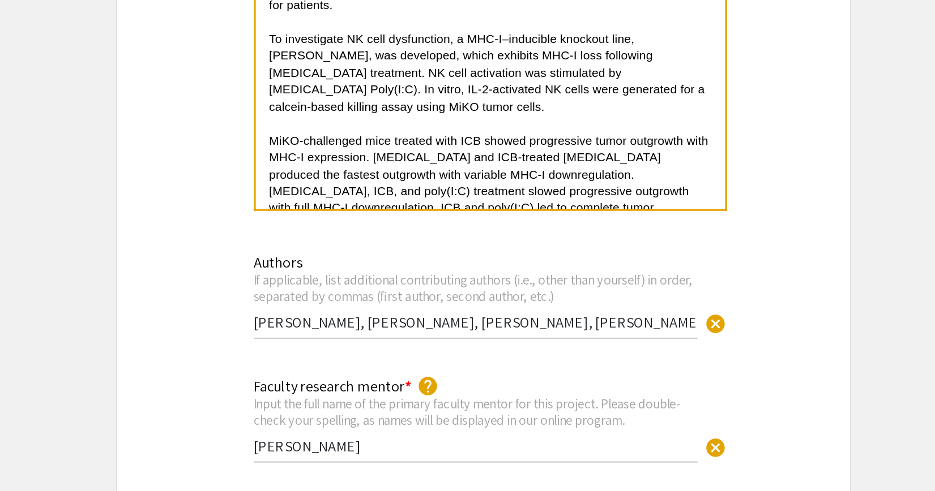
scroll to position [1016, 0]
drag, startPoint x: 357, startPoint y: 388, endPoint x: 393, endPoint y: 391, distance: 35.8
click at [392, 391] on input "[PERSON_NAME], [PERSON_NAME], [PERSON_NAME], [PERSON_NAME], [PERSON_NAME], [PER…" at bounding box center [462, 387] width 273 height 12
click at [393, 391] on input "[PERSON_NAME], [PERSON_NAME], [PERSON_NAME], [PERSON_NAME], [PERSON_NAME], [PER…" at bounding box center [462, 387] width 273 height 12
drag, startPoint x: 382, startPoint y: 393, endPoint x: 594, endPoint y: 392, distance: 212.3
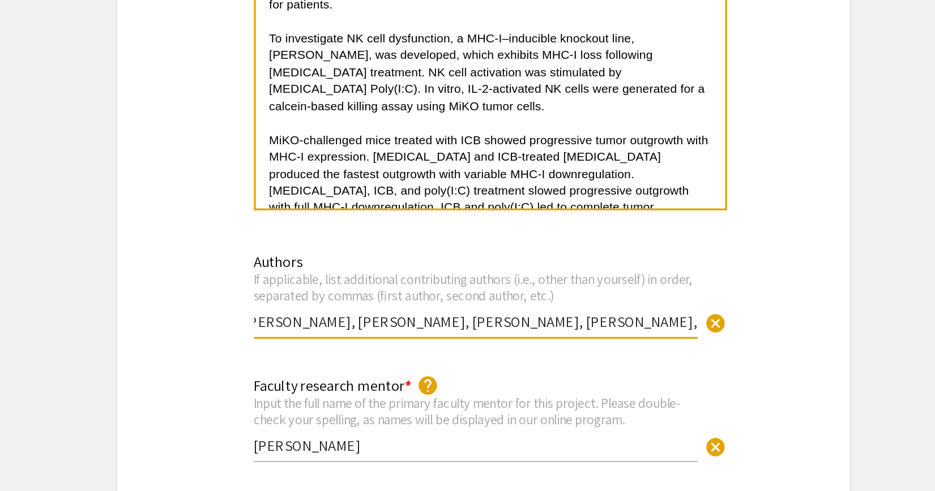
click at [594, 392] on input "[PERSON_NAME], [PERSON_NAME], [PERSON_NAME], [PERSON_NAME], [PERSON_NAME], [PER…" at bounding box center [462, 387] width 273 height 12
drag, startPoint x: 594, startPoint y: 392, endPoint x: 664, endPoint y: 393, distance: 69.6
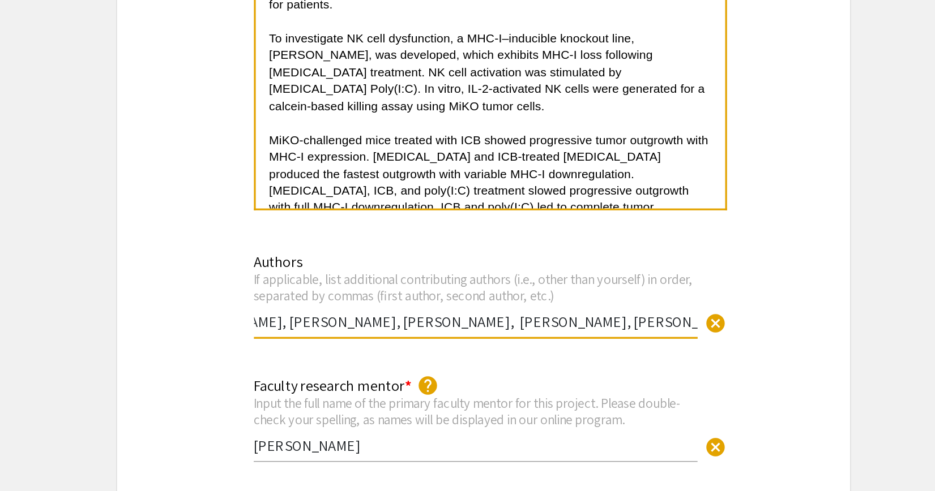
click at [664, 393] on div "Authors If applicable, list additional contributing authors (i.e., other than y…" at bounding box center [468, 376] width 452 height 67
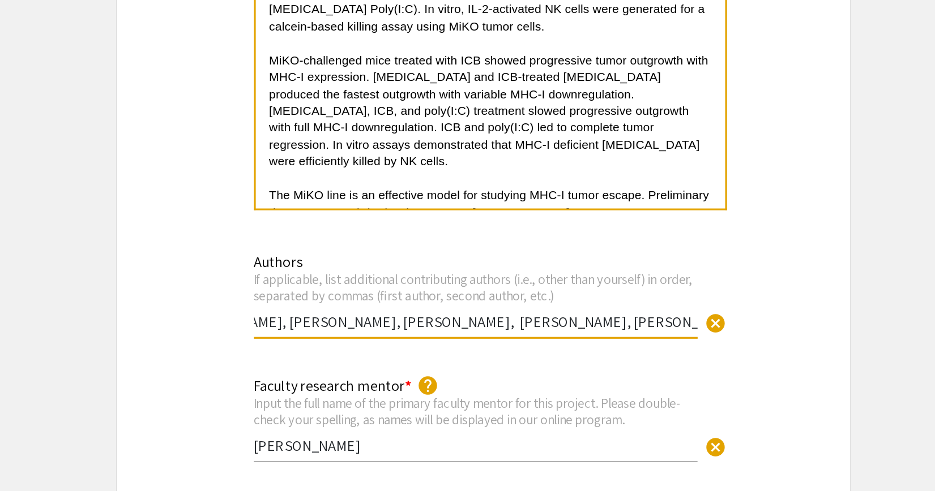
scroll to position [126, 0]
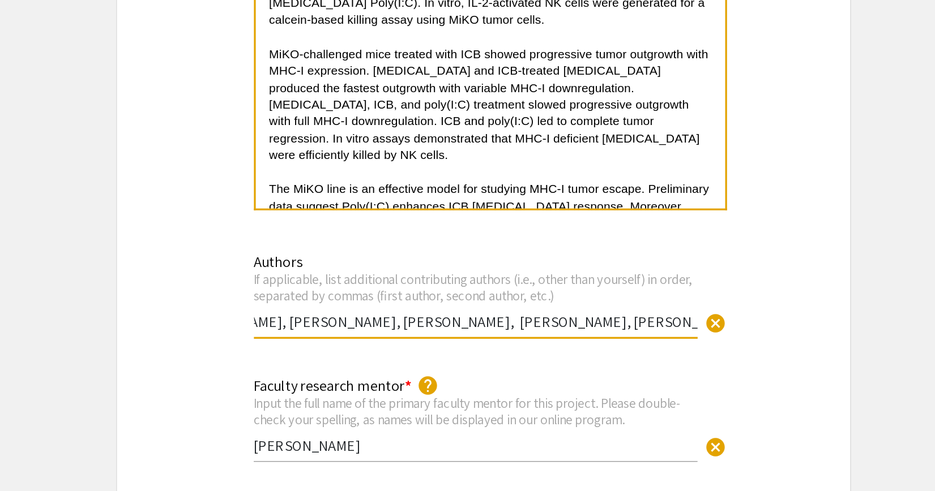
click at [662, 349] on div "Authors If applicable, list additional contributing authors (i.e., other than y…" at bounding box center [468, 376] width 452 height 67
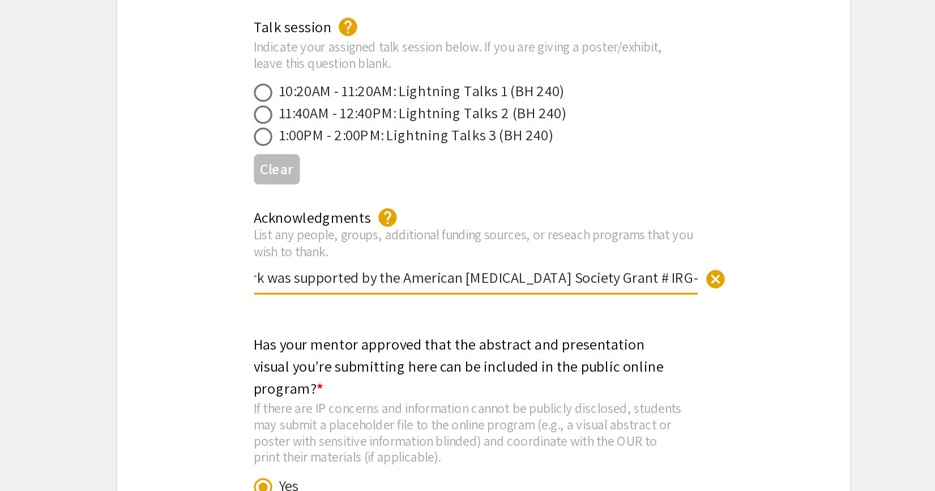
scroll to position [0, 62]
drag, startPoint x: 419, startPoint y: 355, endPoint x: 627, endPoint y: 367, distance: 208.2
click at [627, 367] on div "Acknowledgments help List any people, groups, additional funding sources, or re…" at bounding box center [468, 349] width 452 height 67
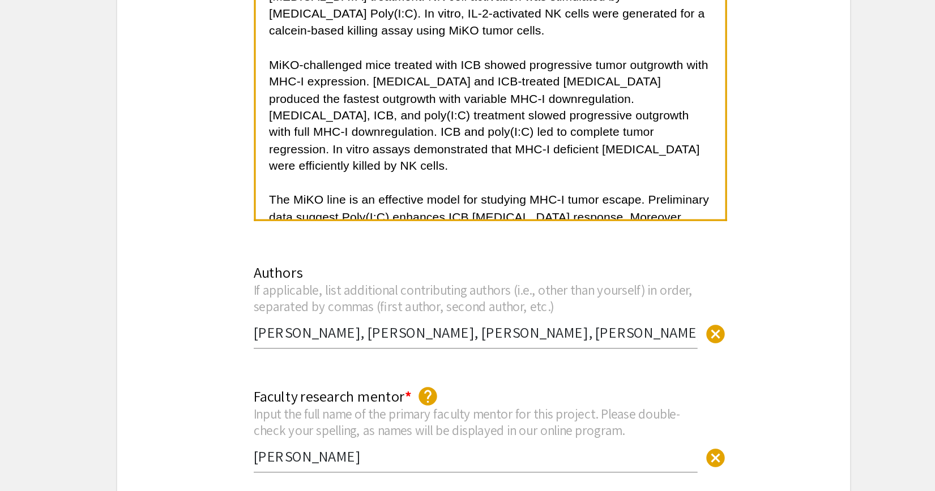
scroll to position [1114, 0]
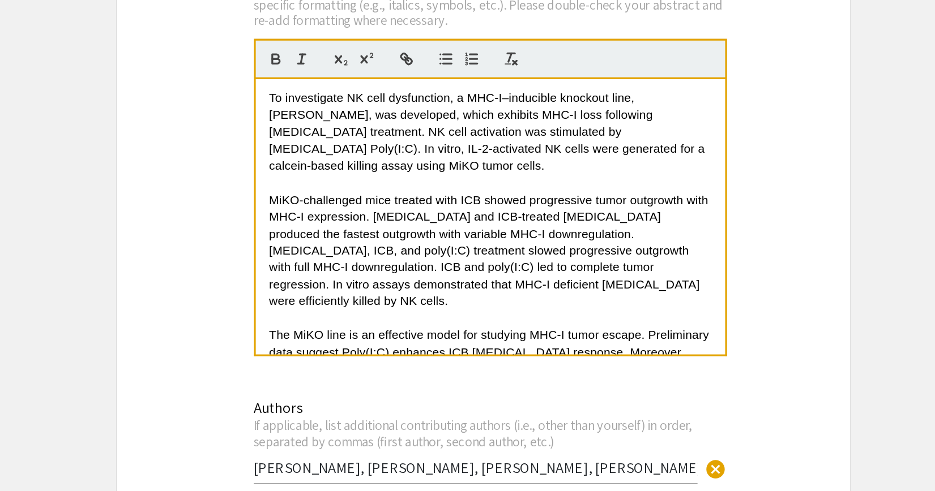
click at [427, 218] on div "Immune checkpoint blockade (ICBs) enables sustained remission in [MEDICAL_DATA]…" at bounding box center [471, 134] width 289 height 170
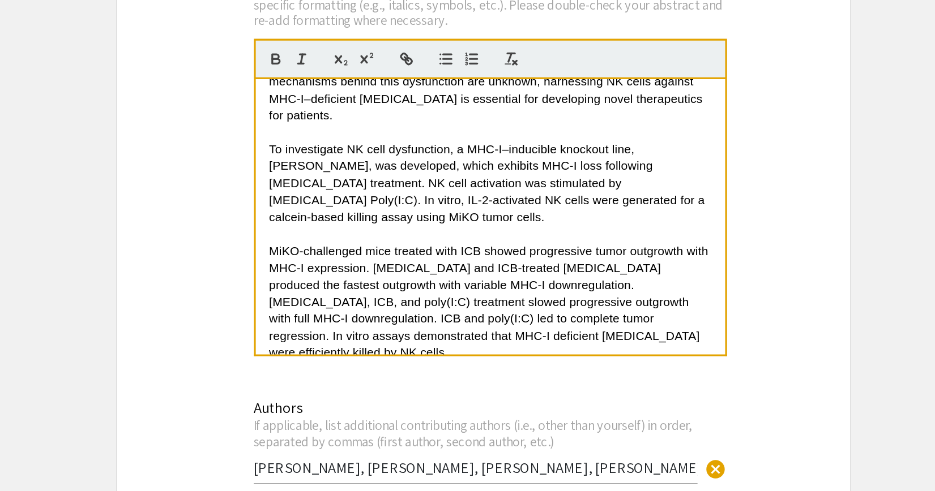
scroll to position [22, 0]
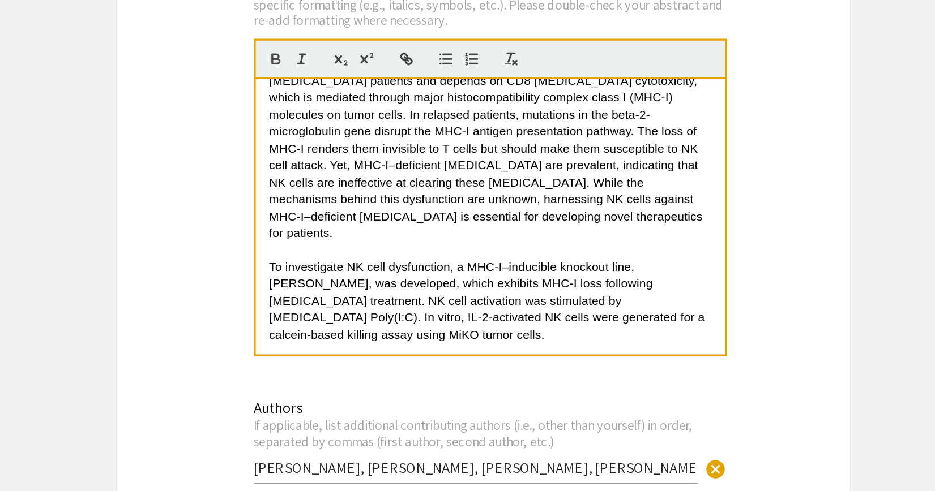
drag, startPoint x: 430, startPoint y: 215, endPoint x: 345, endPoint y: 45, distance: 189.9
click at [345, 45] on quill-editor "Immune checkpoint blockade (ICBs) enables sustained remission in [MEDICAL_DATA]…" at bounding box center [472, 122] width 292 height 196
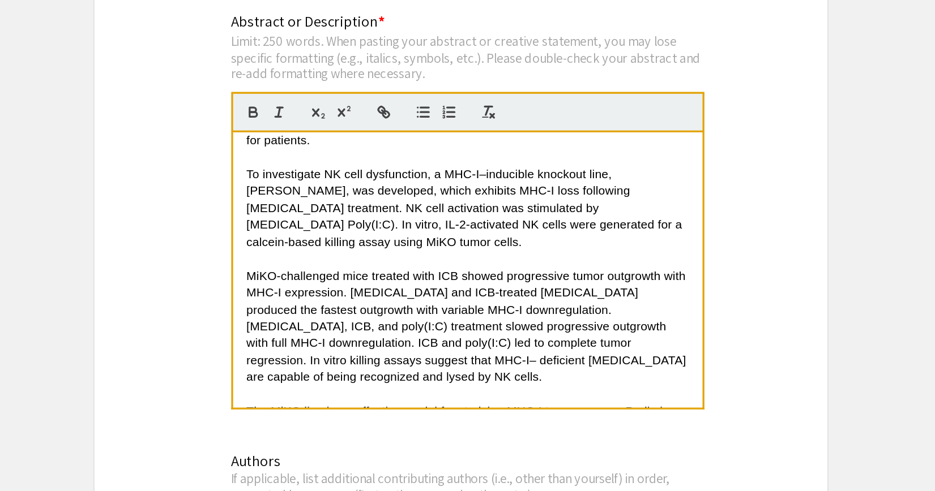
scroll to position [101, 0]
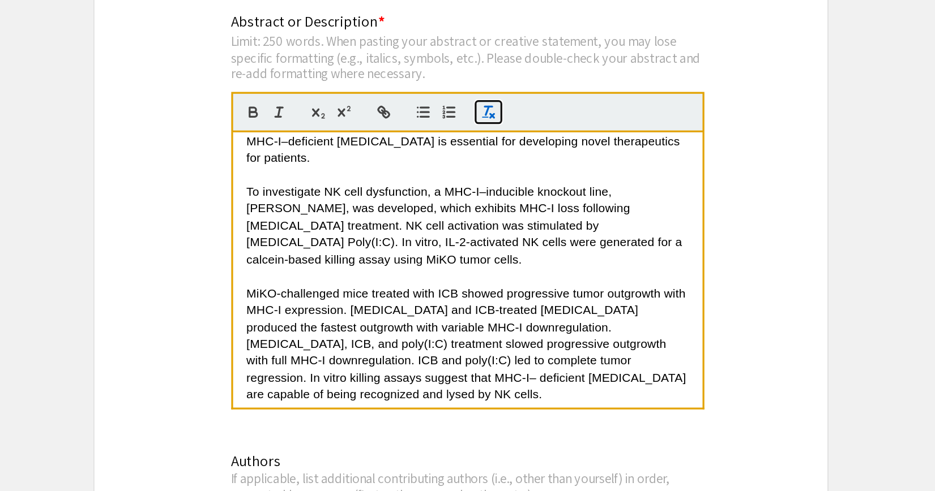
click at [488, 261] on icon "button" at bounding box center [485, 258] width 10 height 10
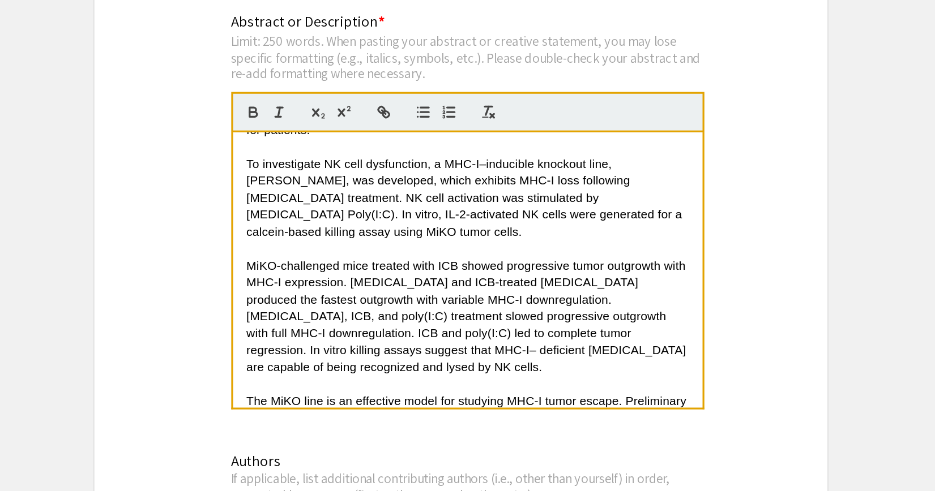
scroll to position [126, 0]
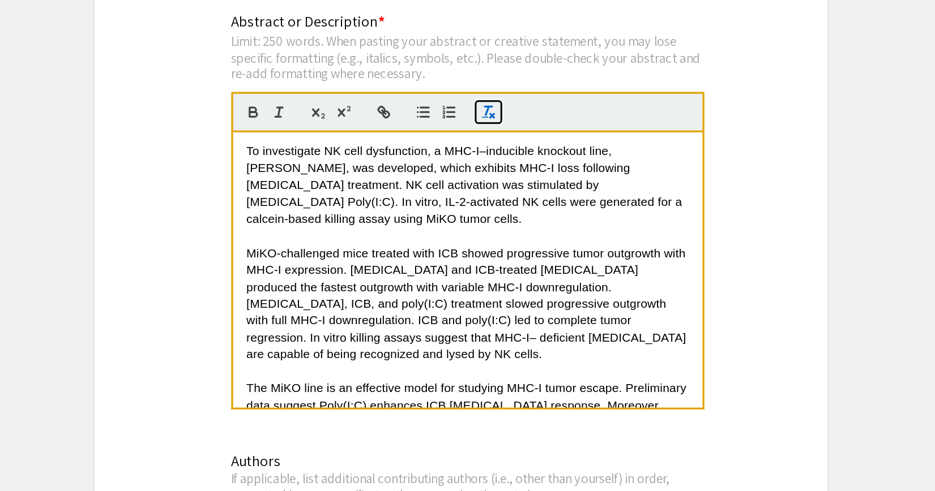
click at [482, 263] on icon "button" at bounding box center [485, 258] width 10 height 10
click at [485, 260] on icon "button" at bounding box center [485, 258] width 10 height 10
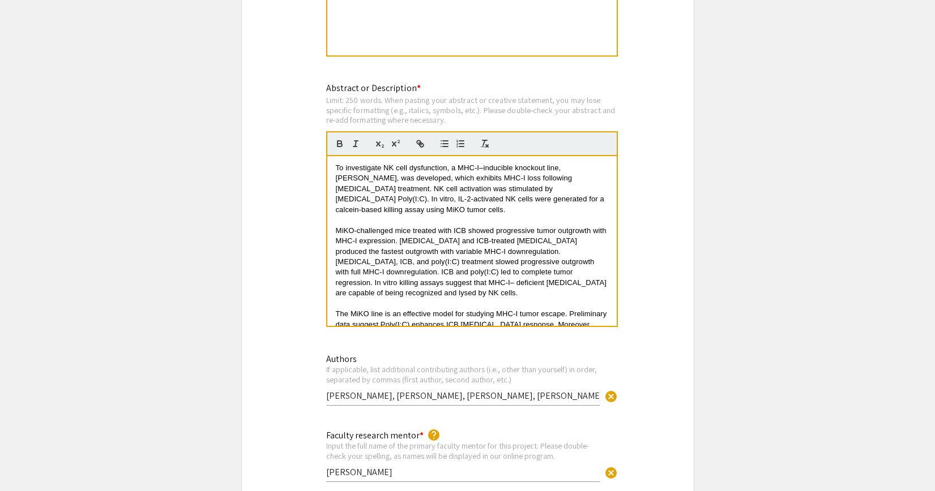
click at [363, 267] on span "MiKO-challenged mice treated with ICB showed progressive tumor outgrowth with M…" at bounding box center [472, 261] width 273 height 71
click at [427, 310] on span "The MiKO line is an effective model for studying MHC-I tumor escape. Preliminar…" at bounding box center [472, 330] width 273 height 40
click at [524, 310] on span "The MiKO line is an effective model for studying MHC-I tumor escape. Preliminar…" at bounding box center [472, 330] width 273 height 40
click at [521, 313] on p "The MiKO line is an effective model for studying MHC-I tumor escape. Preliminar…" at bounding box center [472, 330] width 272 height 42
drag, startPoint x: 554, startPoint y: 319, endPoint x: 425, endPoint y: 317, distance: 129.7
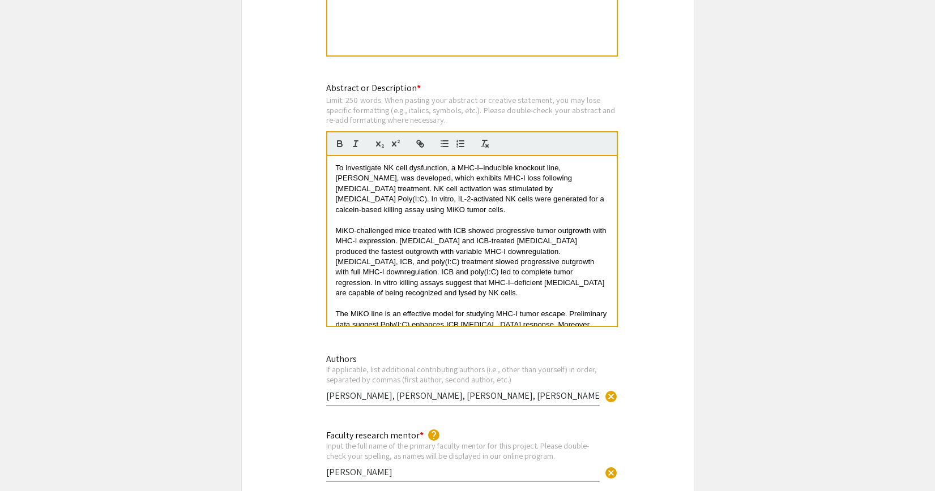
click at [425, 317] on p "The MiKO line is an effective model for studying MHC-I tumor escape. Preliminar…" at bounding box center [472, 335] width 272 height 52
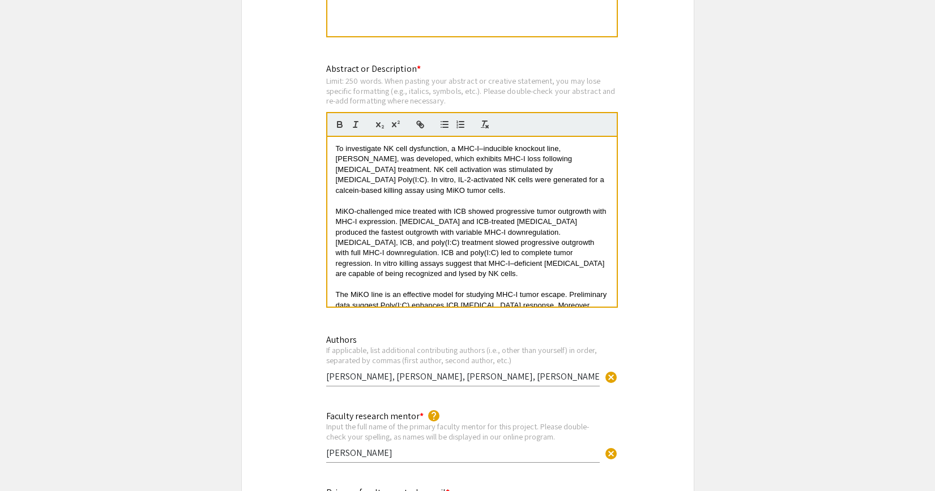
click at [379, 290] on span "The MiKO line is an effective model for studying MHC-I tumor escape. Preliminar…" at bounding box center [472, 310] width 273 height 40
click at [467, 300] on p "The MiKO line is an effective model for studying MHC-I tumor escape. Preliminar…" at bounding box center [472, 311] width 272 height 42
click at [493, 298] on p "The MiKO line is an effective model for studying MHC-I tumor escape. Preliminar…" at bounding box center [472, 311] width 272 height 42
drag, startPoint x: 423, startPoint y: 162, endPoint x: 430, endPoint y: 162, distance: 6.8
click at [430, 162] on span "To investigate NK cell dysfunction, a MHC-I–inducible knockout line, [PERSON_NA…" at bounding box center [471, 169] width 271 height 50
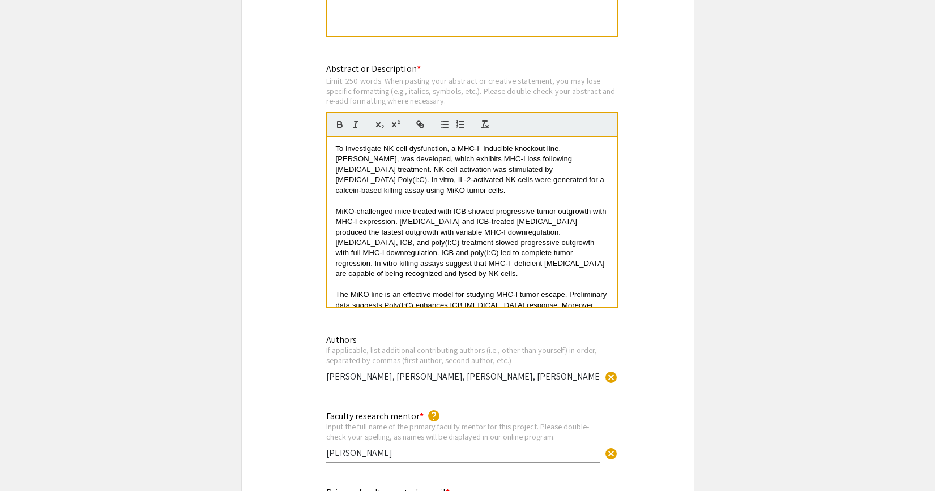
click at [463, 174] on span "To investigate NK cell dysfunction, a MHC-I–inducible knockout line, [PERSON_NA…" at bounding box center [471, 169] width 271 height 50
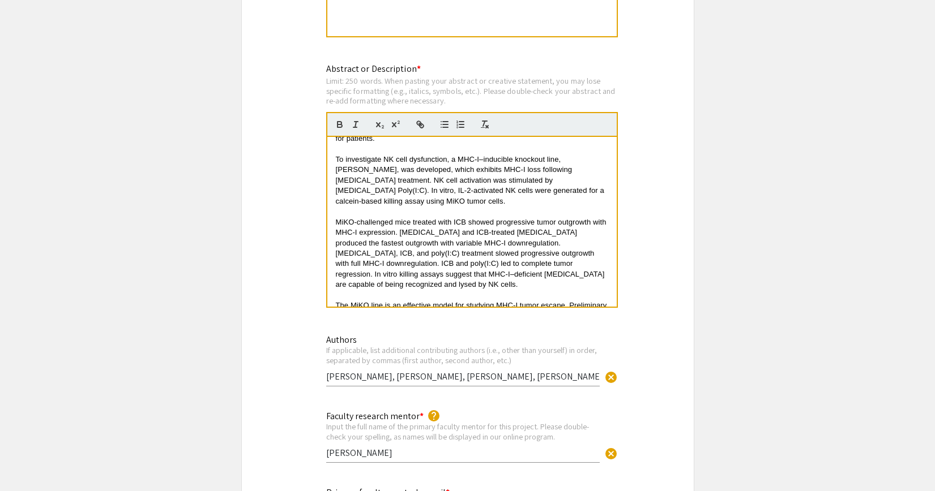
click at [483, 167] on span "To investigate NK cell dysfunction, a MHC-I–inducible knockout line, [PERSON_NA…" at bounding box center [471, 180] width 271 height 50
click at [512, 290] on p at bounding box center [472, 295] width 272 height 10
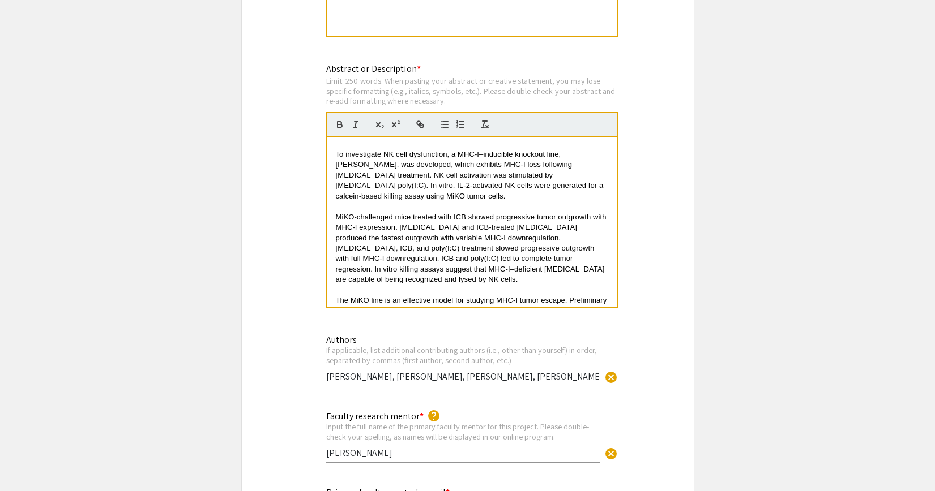
click at [461, 165] on span "To investigate NK cell dysfunction, a MHC-I–inducible knockout line, [PERSON_NA…" at bounding box center [471, 175] width 270 height 50
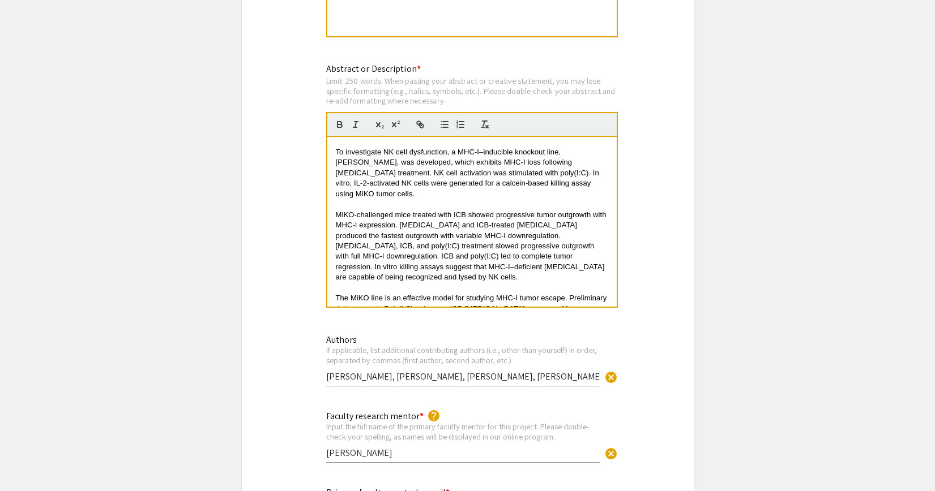
click at [481, 176] on span "To investigate NK cell dysfunction, a MHC-I–inducible knockout line, [PERSON_NA…" at bounding box center [469, 173] width 266 height 50
click at [490, 199] on p at bounding box center [472, 204] width 272 height 10
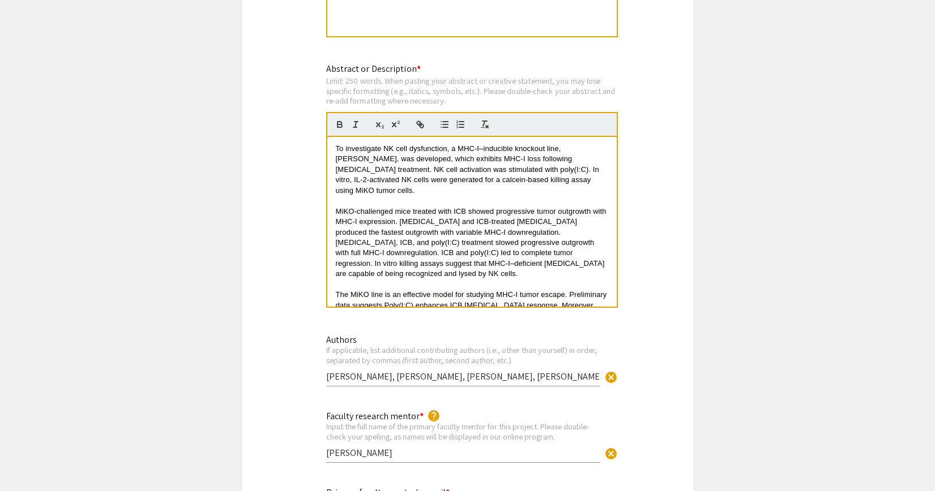
click at [487, 168] on span "To investigate NK cell dysfunction, a MHC-I–inducible knockout line, [PERSON_NA…" at bounding box center [469, 169] width 266 height 50
click at [505, 212] on span "MiKO-challenged mice treated with ICB showed progressive tumor outgrowth with M…" at bounding box center [472, 242] width 273 height 71
click at [467, 207] on span "MiKO-challenged mice treated with ICB showed progressive tumor outgrowth with M…" at bounding box center [472, 242] width 273 height 71
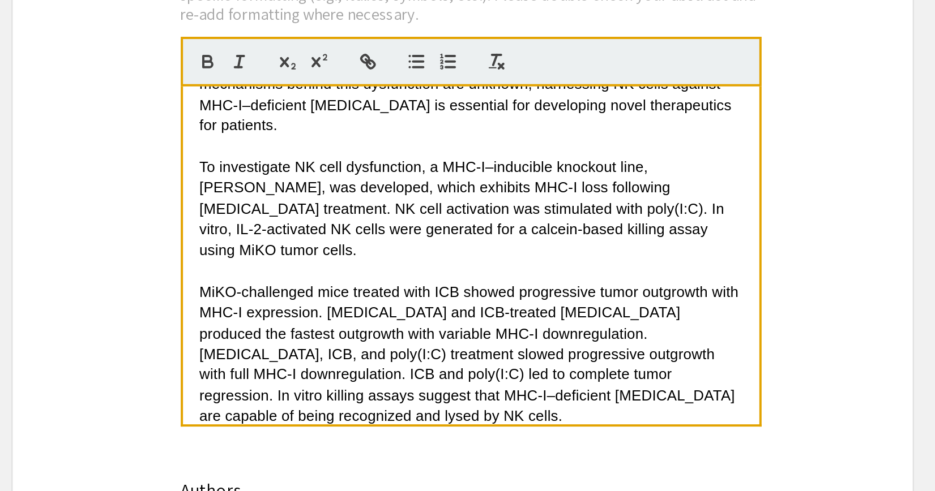
scroll to position [87, 0]
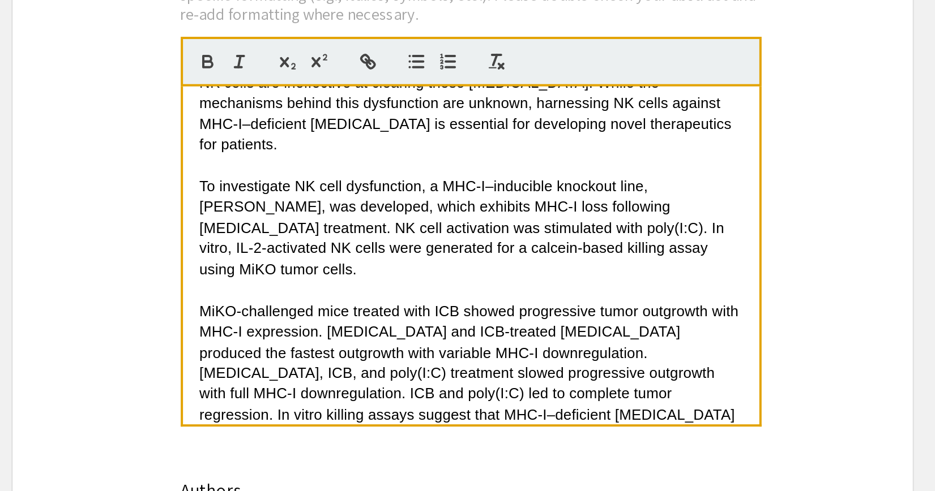
click at [485, 209] on span "To investigate NK cell dysfunction, a MHC-I–inducible knockout line, [PERSON_NA…" at bounding box center [469, 208] width 266 height 50
click at [477, 271] on span "MiKO-challenged mice treated with ICB showed progressive tumor outgrowth with M…" at bounding box center [472, 281] width 273 height 71
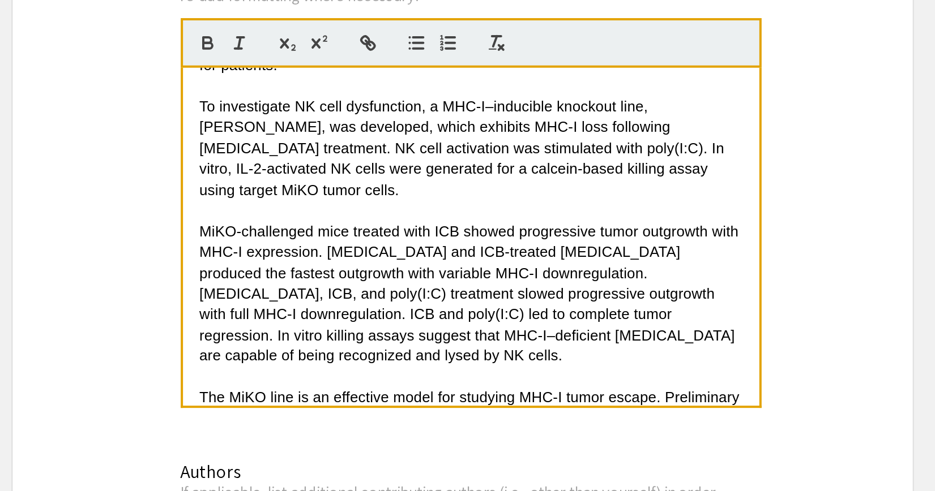
scroll to position [126, 0]
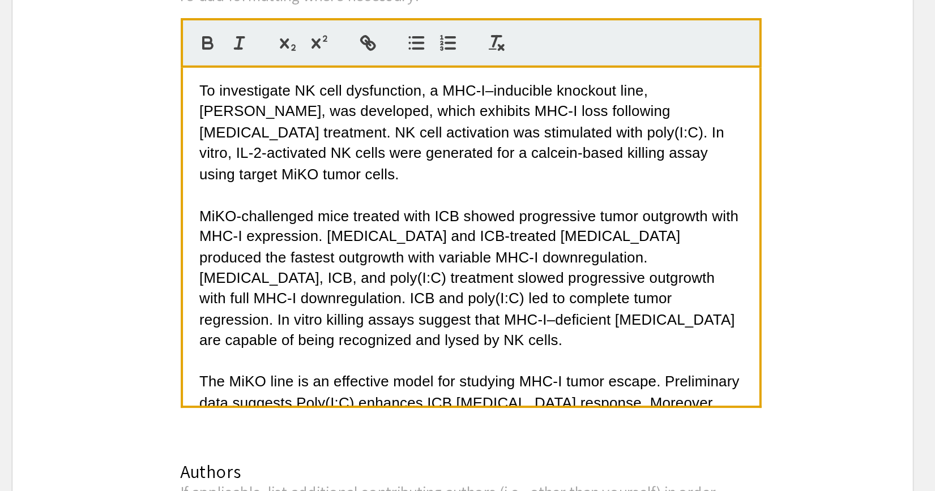
click at [516, 207] on span "MiKO-challenged mice treated with ICB showed progressive tumor outgrowth with M…" at bounding box center [472, 242] width 273 height 71
drag, startPoint x: 549, startPoint y: 204, endPoint x: 587, endPoint y: 204, distance: 37.9
click at [587, 207] on p "MiKO-challenged mice treated with ICB showed progressive tumor outgrowth with M…" at bounding box center [472, 243] width 272 height 73
click at [566, 207] on p "MiKO-challenged mice treated with ICB showed progressive tumor outgrowth with M…" at bounding box center [472, 243] width 272 height 73
drag, startPoint x: 370, startPoint y: 223, endPoint x: 468, endPoint y: 225, distance: 97.4
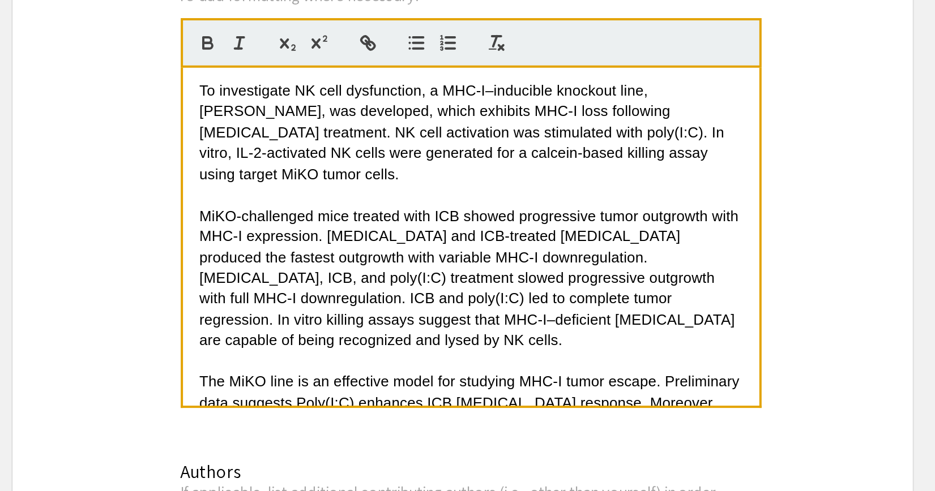
click at [468, 225] on span "MiKO-challenged mice treated with ICB showed progressive tumor outgrowth with M…" at bounding box center [472, 242] width 273 height 71
click at [390, 224] on span "MiKO-challenged mice treated with ICB showed progressive tumor outgrowth with M…" at bounding box center [472, 242] width 273 height 71
drag, startPoint x: 515, startPoint y: 205, endPoint x: 584, endPoint y: 203, distance: 69.7
click at [584, 207] on span "MiKO-challenged mice treated with ICB showed progressive tumor outgrowth with M…" at bounding box center [472, 242] width 273 height 71
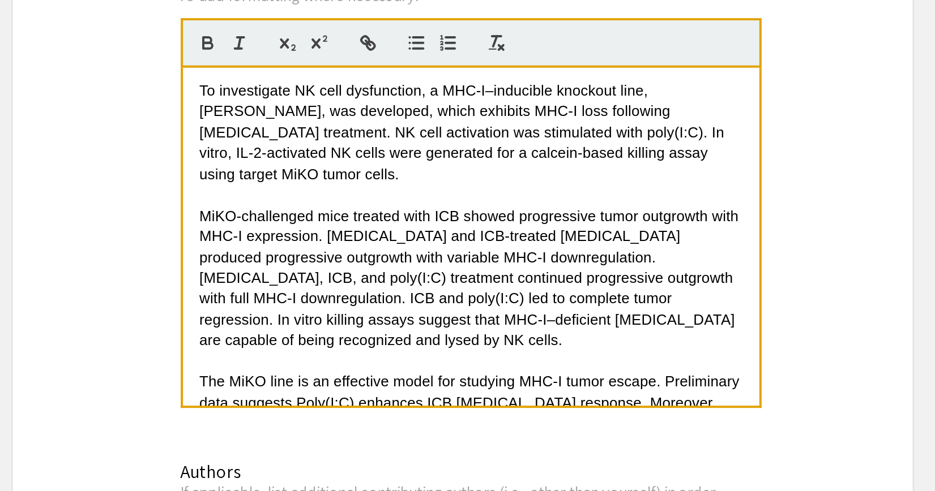
click at [483, 247] on span "MiKO-challenged mice treated with ICB showed progressive tumor outgrowth with M…" at bounding box center [472, 242] width 273 height 71
click at [437, 299] on p "The MiKO line is an effective model for studying MHC-I tumor escape. Preliminar…" at bounding box center [472, 311] width 272 height 42
click at [438, 300] on p "The MiKO line is an effective model for studying MHC-I tumor escape. Preliminar…" at bounding box center [472, 311] width 272 height 42
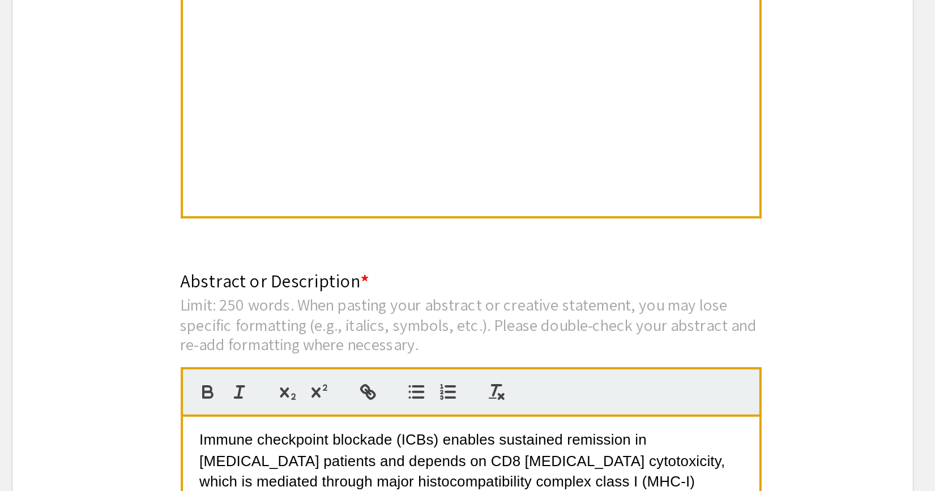
drag, startPoint x: 438, startPoint y: 300, endPoint x: 298, endPoint y: -3, distance: 334.4
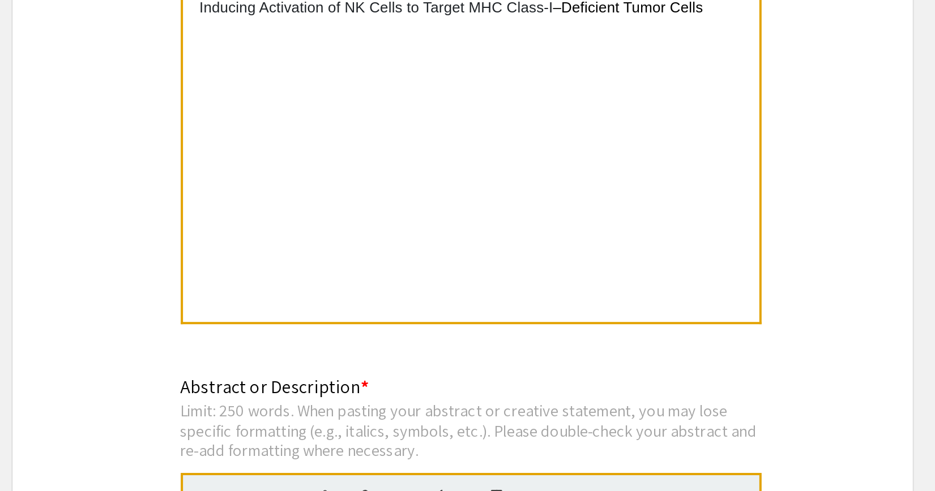
copy div "Loremi dolorsitam consecte (ADIp) elitsed doeiusmod temporinc ut labore etdolor…"
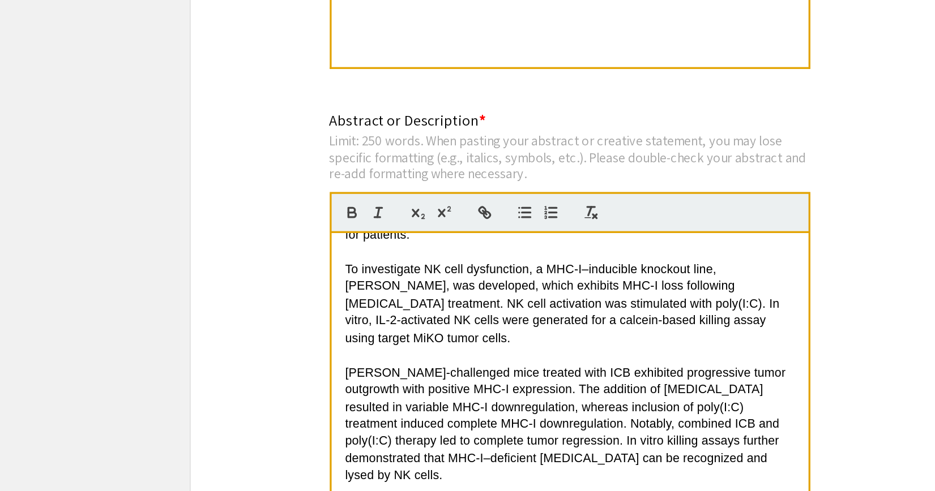
scroll to position [126, 0]
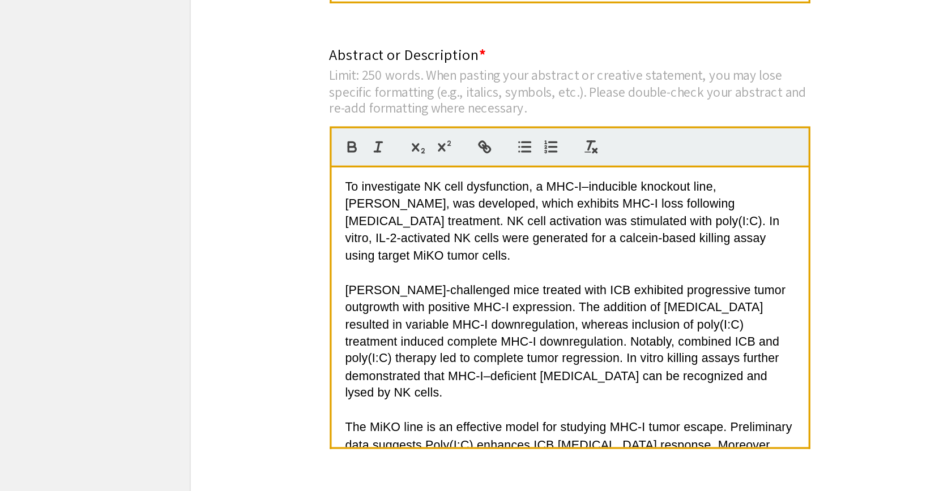
click at [545, 216] on span "[PERSON_NAME]-challenged mice treated with ICB exhibited progressive tumor outg…" at bounding box center [471, 247] width 270 height 71
click at [553, 216] on span "[PERSON_NAME]-challenged mice treated with ICB exhibited progressive tumor outg…" at bounding box center [471, 247] width 270 height 71
click at [554, 254] on p "[PERSON_NAME]-challenged mice treated with ICB exhibited progressive tumor outg…" at bounding box center [472, 247] width 272 height 73
click at [336, 231] on span "[PERSON_NAME]-challenged mice treated with ICB exhibited progressive tumor outg…" at bounding box center [473, 247] width 274 height 71
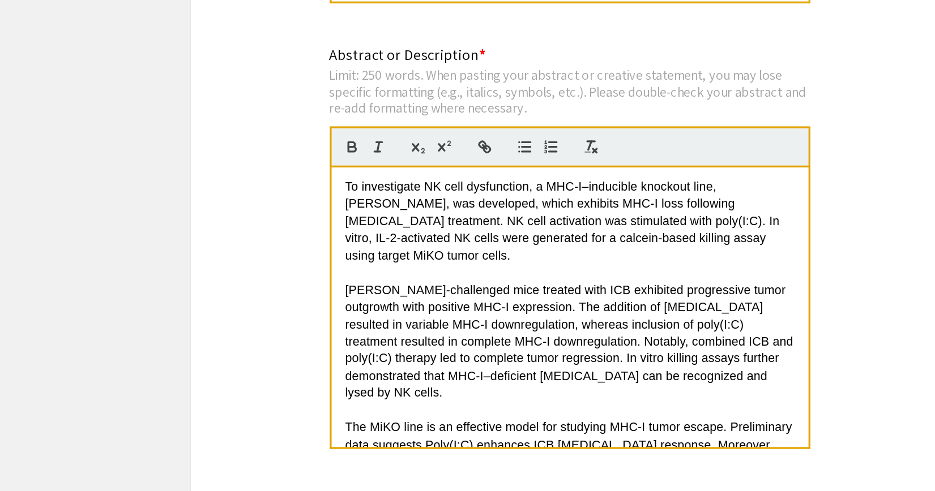
click at [427, 228] on span "[PERSON_NAME]-challenged mice treated with ICB exhibited progressive tumor outg…" at bounding box center [473, 247] width 274 height 71
click at [356, 230] on span "[PERSON_NAME]-challenged mice treated with ICB exhibited progressive tumor outg…" at bounding box center [473, 247] width 274 height 71
click at [561, 219] on span "[PERSON_NAME]-challenged mice treated with ICB exhibited progressive tumor outg…" at bounding box center [473, 247] width 274 height 71
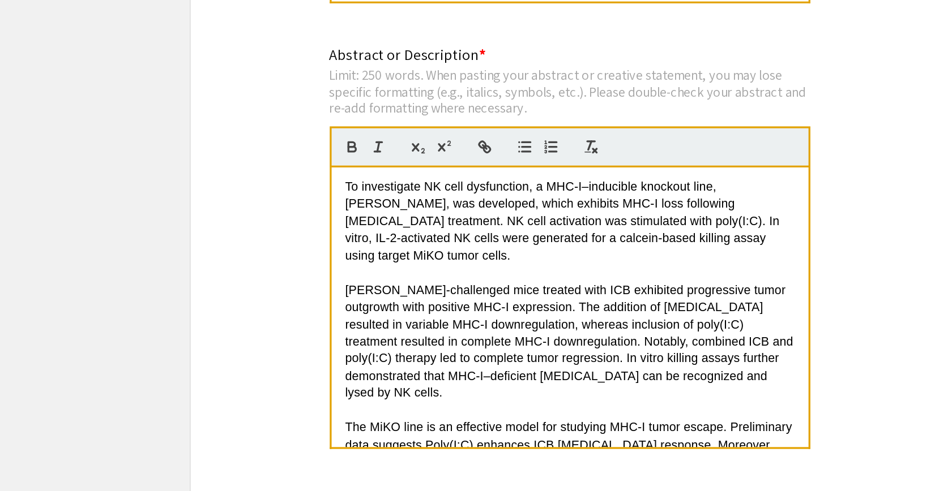
click at [561, 219] on span "[PERSON_NAME]-challenged mice treated with ICB exhibited progressive tumor outg…" at bounding box center [473, 247] width 274 height 71
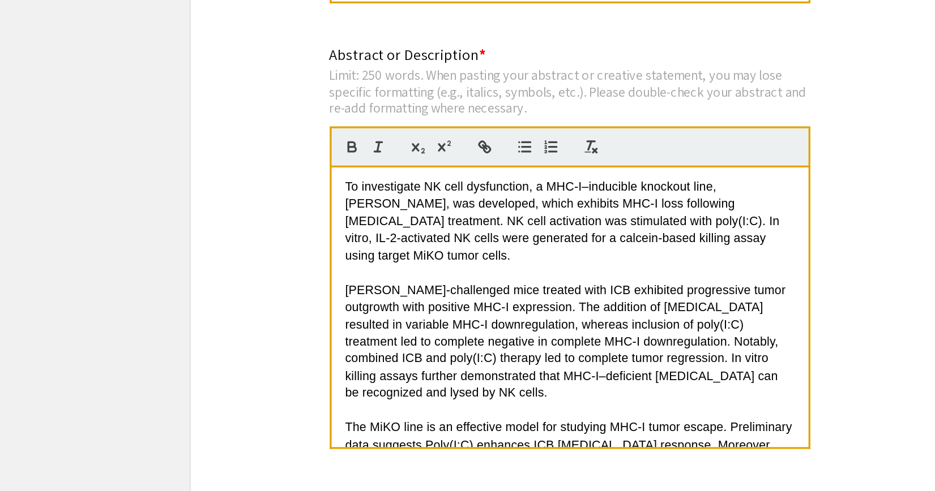
drag, startPoint x: 365, startPoint y: 229, endPoint x: 402, endPoint y: 230, distance: 37.4
click at [402, 230] on span "[PERSON_NAME]-challenged mice treated with ICB exhibited progressive tumor outg…" at bounding box center [471, 247] width 270 height 71
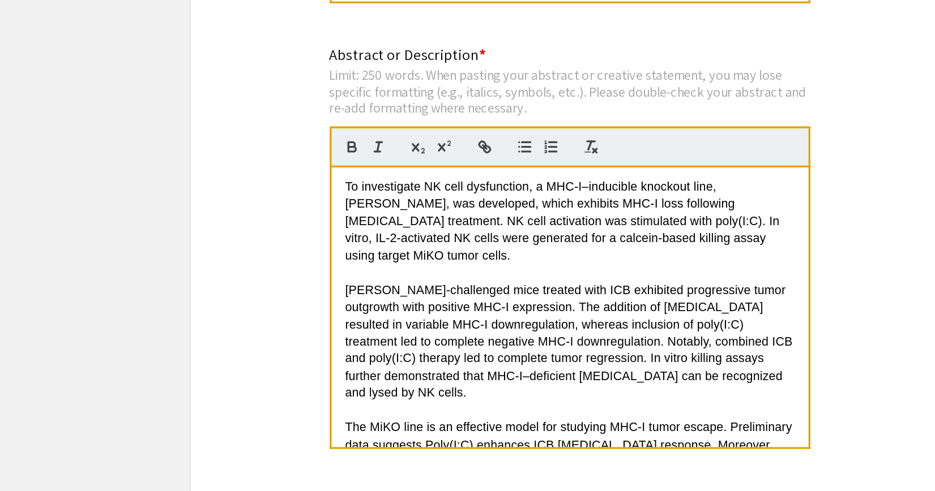
click at [418, 233] on p "[PERSON_NAME]-challenged mice treated with ICB exhibited progressive tumor outg…" at bounding box center [472, 247] width 272 height 73
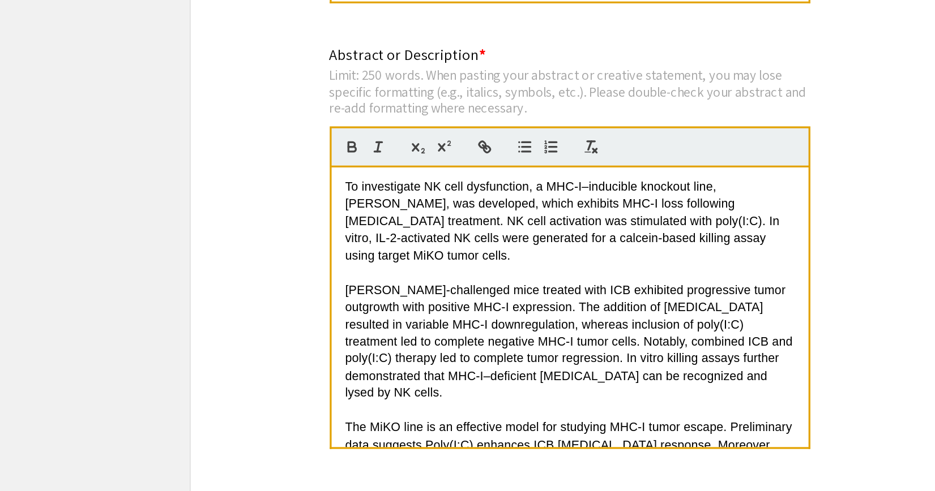
click at [457, 245] on span "[PERSON_NAME]-challenged mice treated with ICB exhibited progressive tumor outg…" at bounding box center [472, 247] width 273 height 71
drag, startPoint x: 463, startPoint y: 230, endPoint x: 429, endPoint y: 230, distance: 33.4
click at [429, 230] on span "[PERSON_NAME]-challenged mice treated with ICB exhibited progressive tumor outg…" at bounding box center [472, 247] width 273 height 71
drag, startPoint x: 553, startPoint y: 228, endPoint x: 609, endPoint y: 229, distance: 56.1
click at [609, 229] on div "Immune checkpoint blockade (ICBs) enables sustained remission in [MEDICAL_DATA]…" at bounding box center [471, 227] width 289 height 170
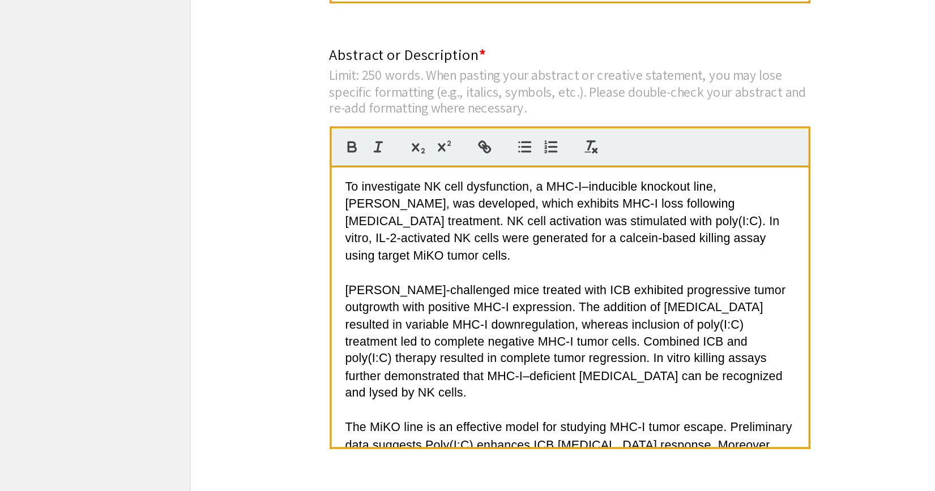
click at [441, 284] on p at bounding box center [472, 289] width 272 height 10
click at [508, 237] on span "[PERSON_NAME]-challenged mice treated with ICB exhibited progressive tumor outg…" at bounding box center [471, 247] width 270 height 71
click at [487, 295] on span "The MiKO line is an effective model for studying MHC-I tumor escape. Preliminar…" at bounding box center [472, 315] width 273 height 40
click at [549, 219] on span "[PERSON_NAME]-challenged mice treated with ICB exhibited progressive tumor outg…" at bounding box center [471, 247] width 270 height 71
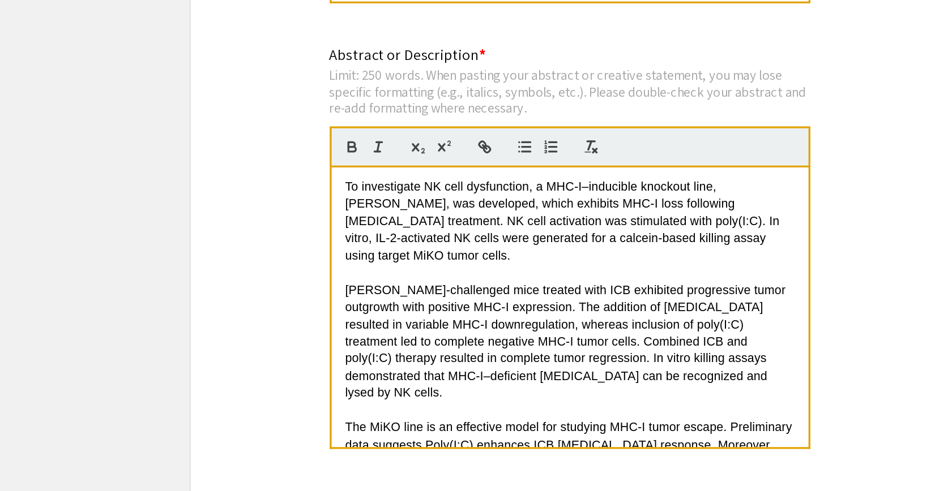
drag, startPoint x: 444, startPoint y: 209, endPoint x: 428, endPoint y: 229, distance: 25.7
click at [428, 229] on span "[PERSON_NAME]-challenged mice treated with ICB exhibited progressive tumor outg…" at bounding box center [471, 247] width 270 height 71
copy span "he addition of [MEDICAL_DATA] resulted in variable MHC-I downregulation, wherea…"
click at [429, 229] on span "[PERSON_NAME]-challenged mice treated with ICB exhibited progressive tumor outg…" at bounding box center [471, 247] width 270 height 71
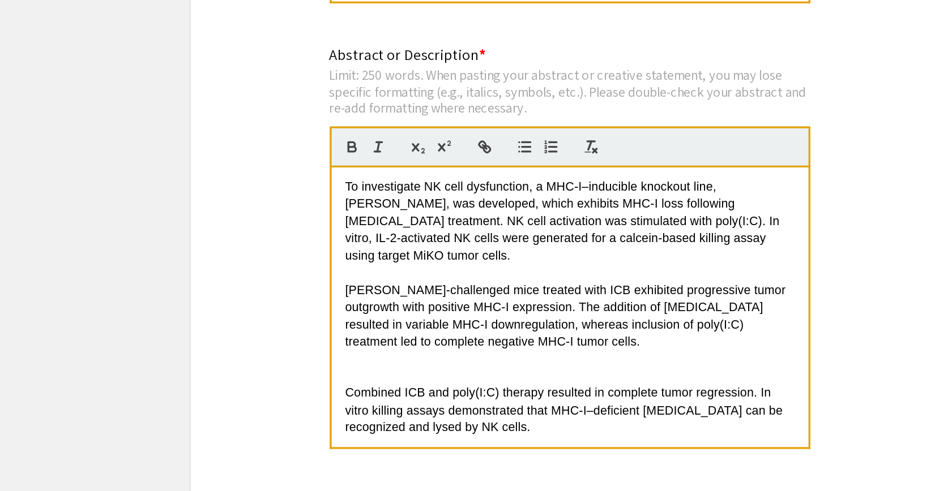
click at [391, 263] on p at bounding box center [472, 268] width 272 height 10
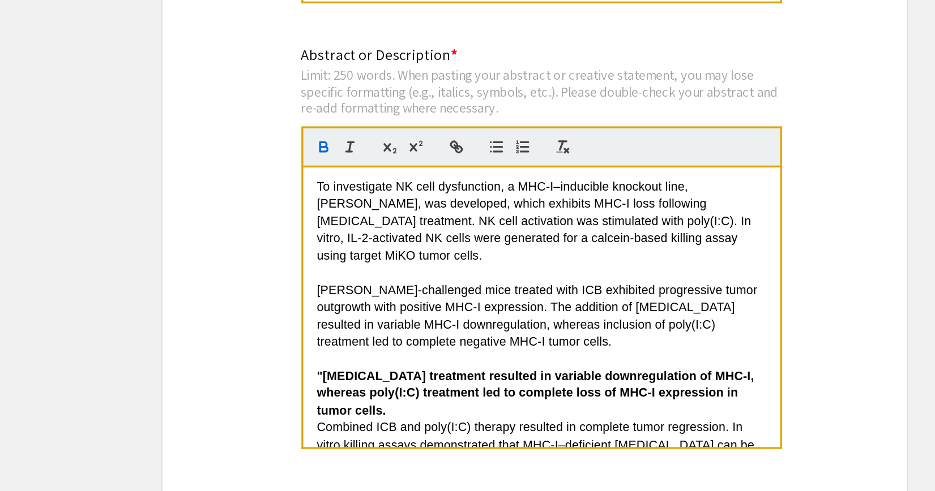
click at [447, 216] on span "[PERSON_NAME]-challenged mice treated with ICB exhibited progressive tumor outg…" at bounding box center [471, 232] width 270 height 40
drag, startPoint x: 447, startPoint y: 216, endPoint x: 480, endPoint y: 216, distance: 32.3
click at [480, 216] on span "[PERSON_NAME]-challenged mice treated with ICB exhibited progressive tumor outg…" at bounding box center [471, 232] width 270 height 40
click at [503, 224] on p "[PERSON_NAME]-challenged mice treated with ICB exhibited progressive tumor outg…" at bounding box center [472, 232] width 272 height 42
click at [561, 219] on span "[PERSON_NAME]-challenged mice treated with ICB exhibited progressive tumor outg…" at bounding box center [471, 232] width 270 height 40
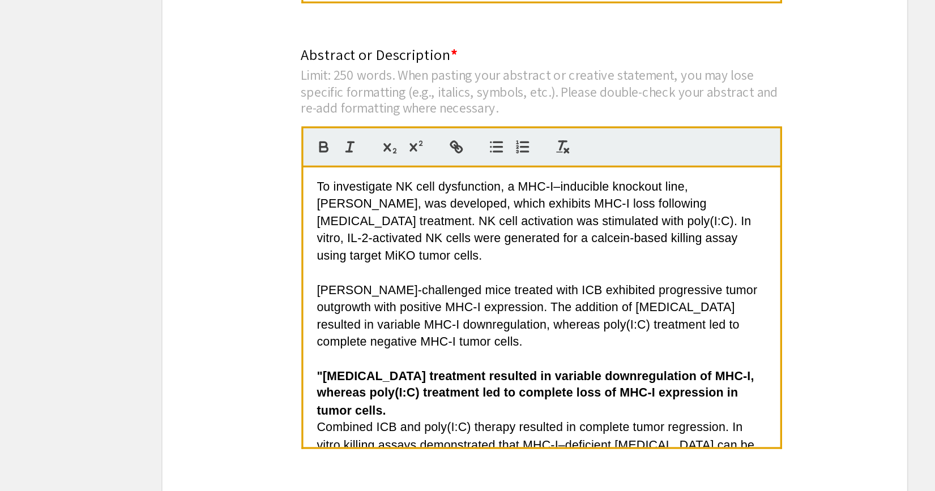
click at [568, 221] on span "[PERSON_NAME]-challenged mice treated with ICB exhibited progressive tumor outg…" at bounding box center [471, 232] width 270 height 40
click at [333, 227] on div "Immune checkpoint blockade (ICBs) enables sustained remission in [MEDICAL_DATA]…" at bounding box center [471, 227] width 289 height 170
click at [365, 264] on strong ""[MEDICAL_DATA] treatment resulted in variable downregulation of MHC-I, whereas…" at bounding box center [469, 278] width 267 height 29
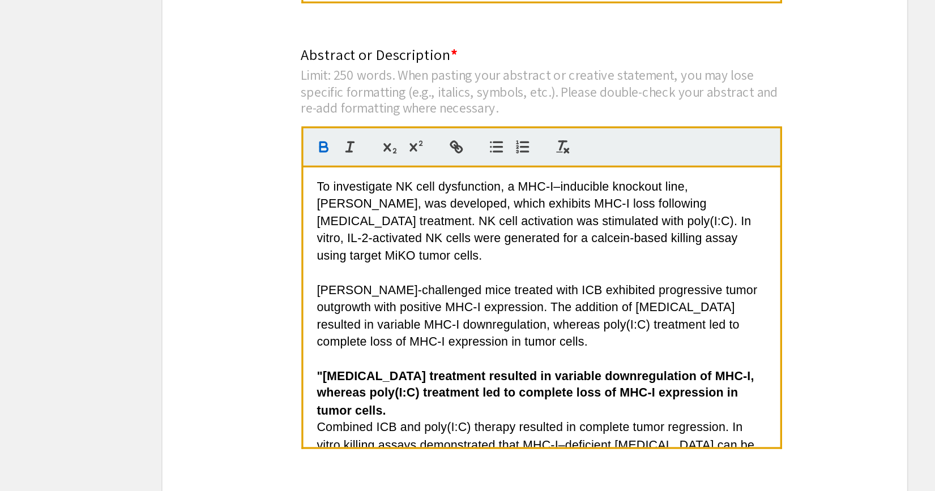
click at [365, 264] on strong ""[MEDICAL_DATA] treatment resulted in variable downregulation of MHC-I, whereas…" at bounding box center [469, 278] width 267 height 29
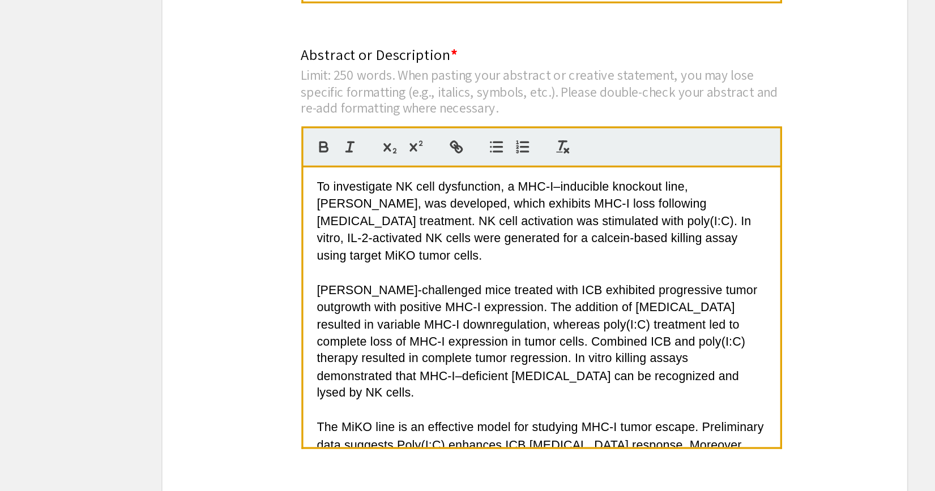
scroll to position [0, 0]
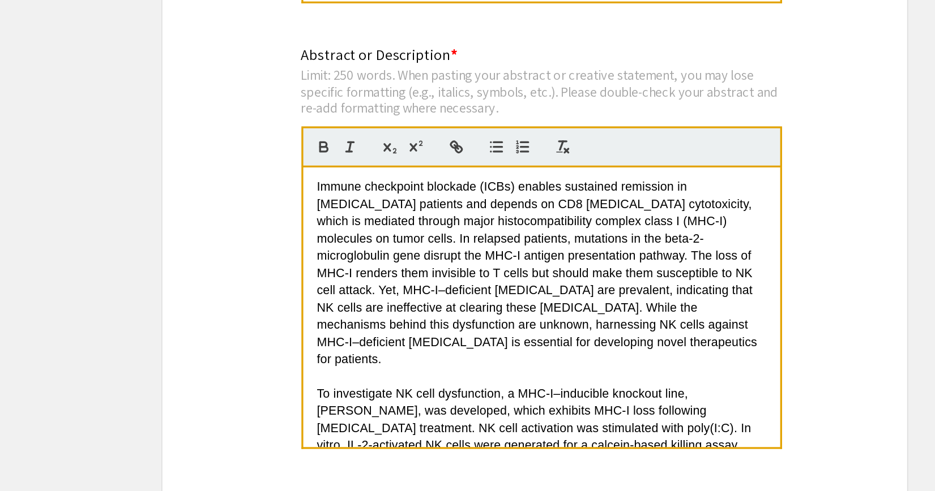
drag, startPoint x: 427, startPoint y: 300, endPoint x: 320, endPoint y: 63, distance: 259.7
copy div "Loremi dolorsitam consecte (ADIp) elitsed doeiusmod temporinc ut labore etdolor…"
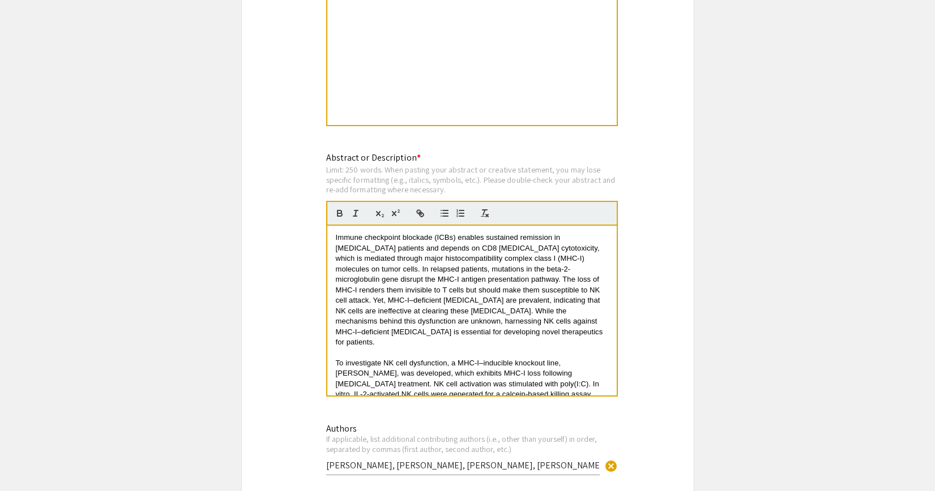
scroll to position [984, 0]
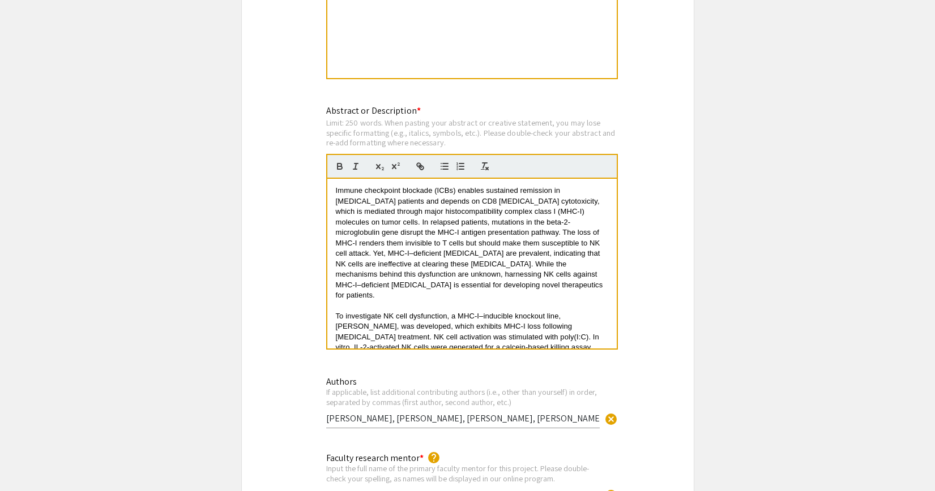
click at [399, 221] on span "Immune checkpoint blockade (ICBs) enables sustained remission in [MEDICAL_DATA]…" at bounding box center [471, 242] width 270 height 113
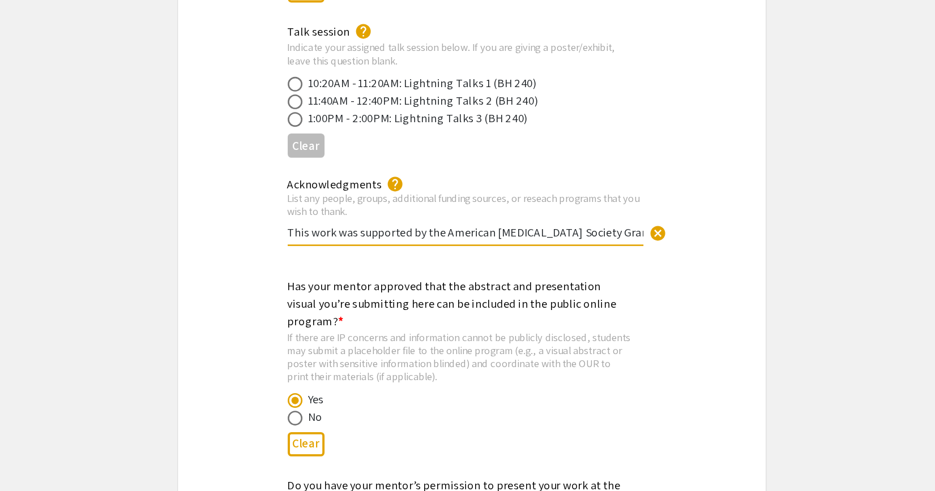
scroll to position [0, 62]
drag, startPoint x: 550, startPoint y: 280, endPoint x: 635, endPoint y: 284, distance: 85.0
click at [635, 284] on div "Acknowledgments help List any people, groups, additional funding sources, or re…" at bounding box center [468, 282] width 452 height 67
click at [527, 286] on input "This work was supported by the American [MEDICAL_DATA] Society Grant # IRG-21-1…" at bounding box center [462, 292] width 273 height 12
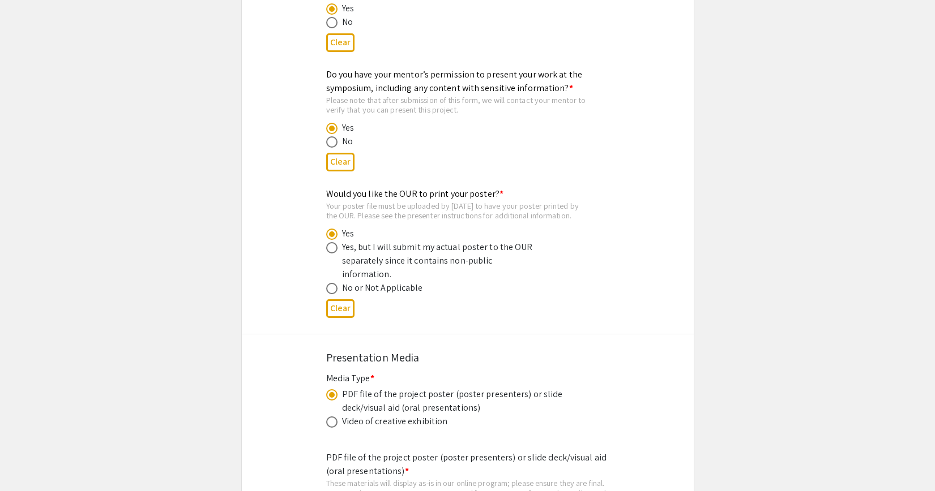
scroll to position [3249, 0]
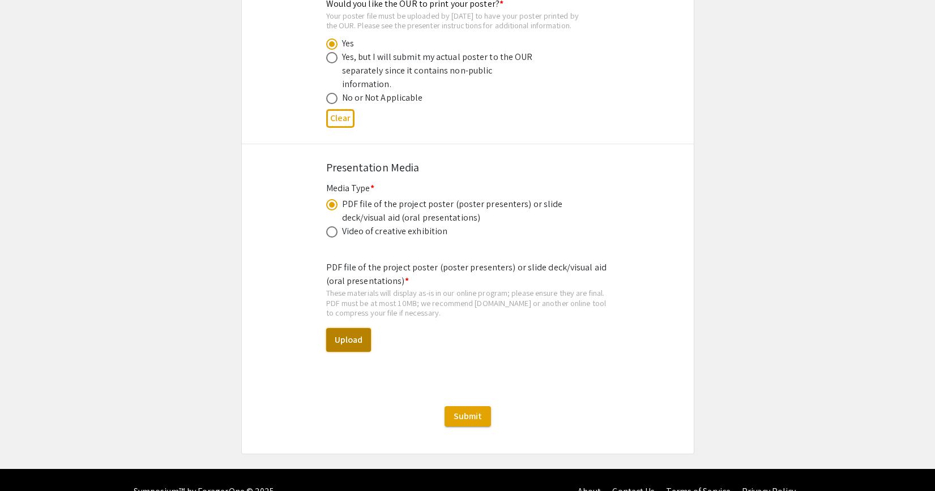
click at [358, 328] on button "Upload" at bounding box center [348, 340] width 45 height 24
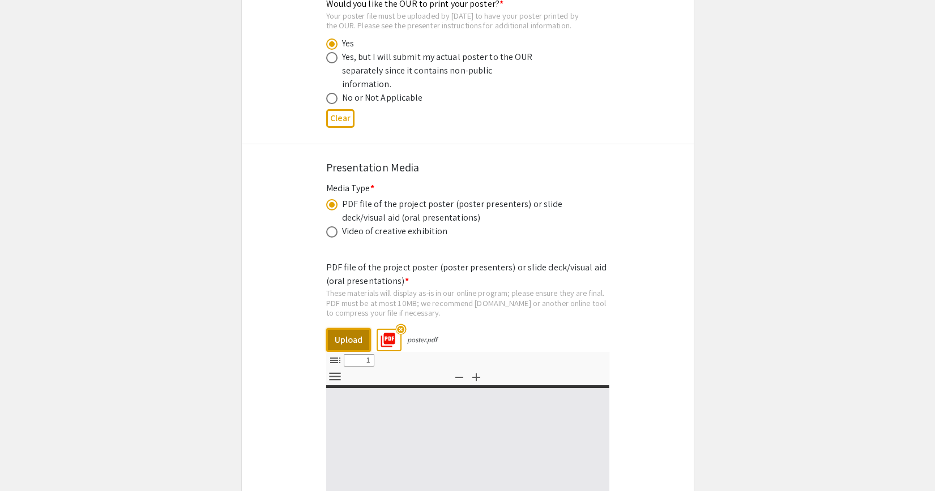
select select "custom"
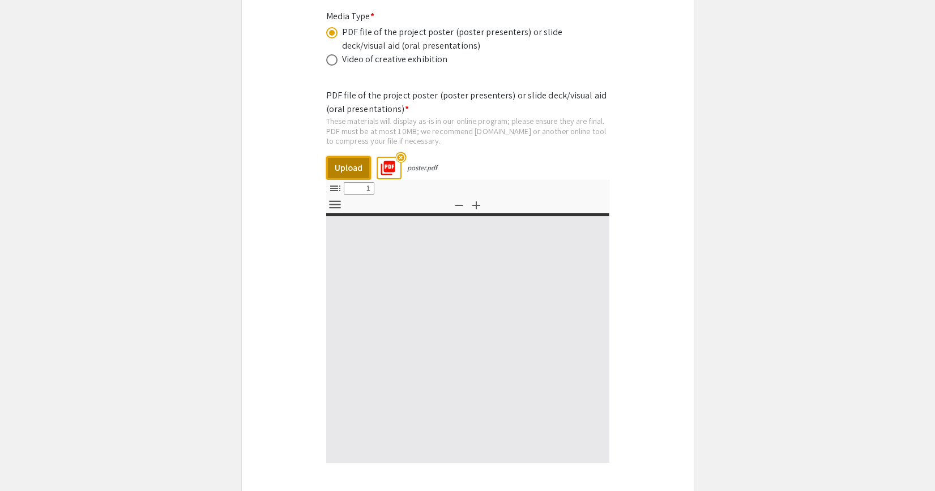
type input "0"
select select "custom"
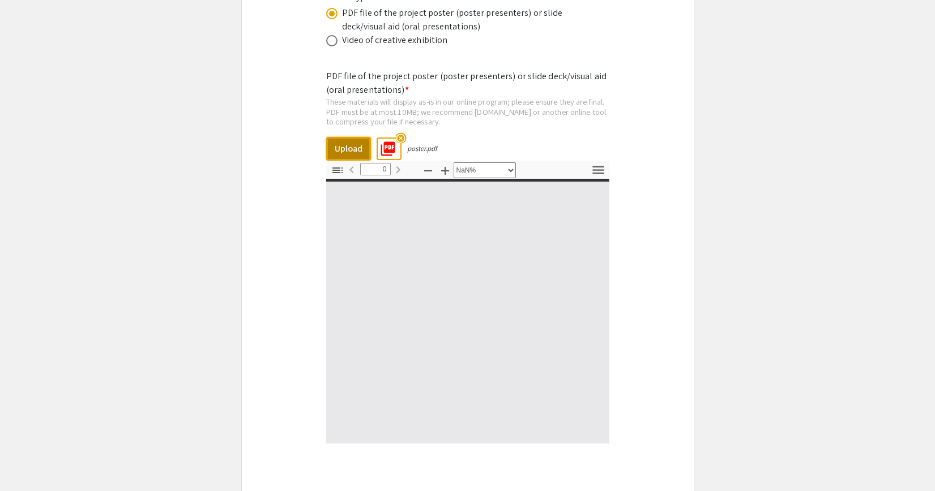
scroll to position [3441, 0]
type input "1"
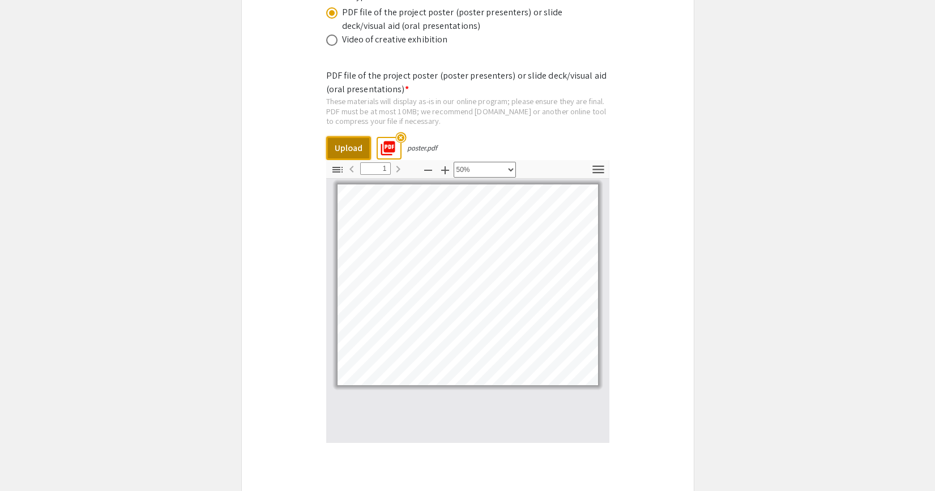
select select "custom"
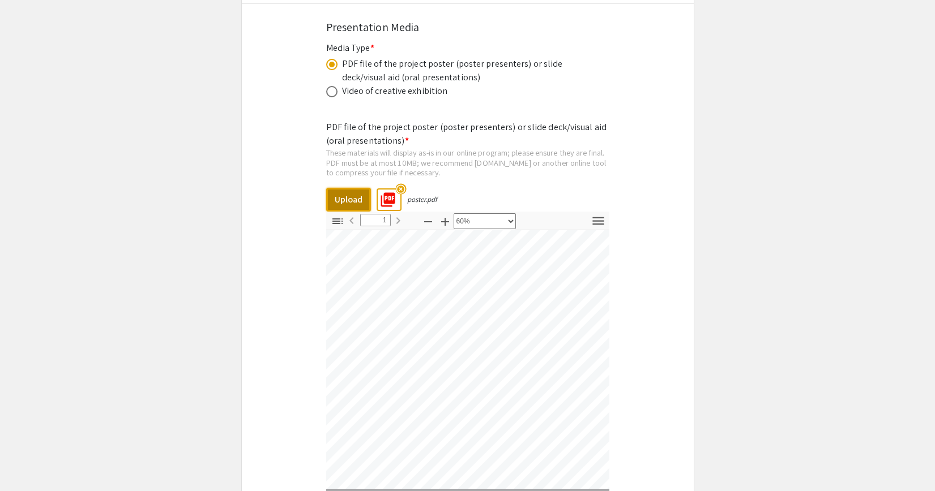
scroll to position [3389, 0]
